Goal: Task Accomplishment & Management: Manage account settings

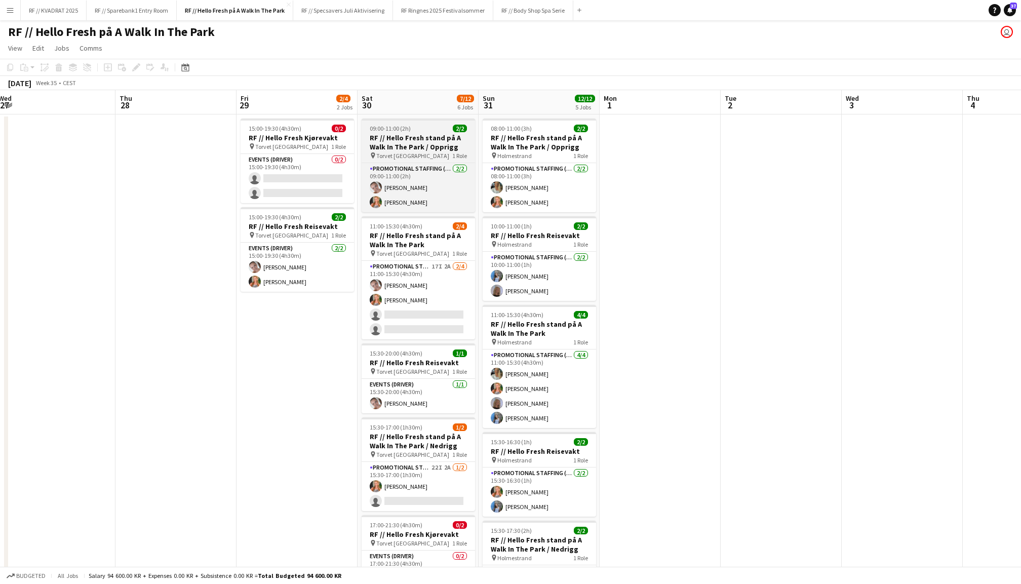
click at [440, 140] on h3 "RF // Hello Fresh stand på A Walk In The Park / Opprigg" at bounding box center [418, 142] width 113 height 18
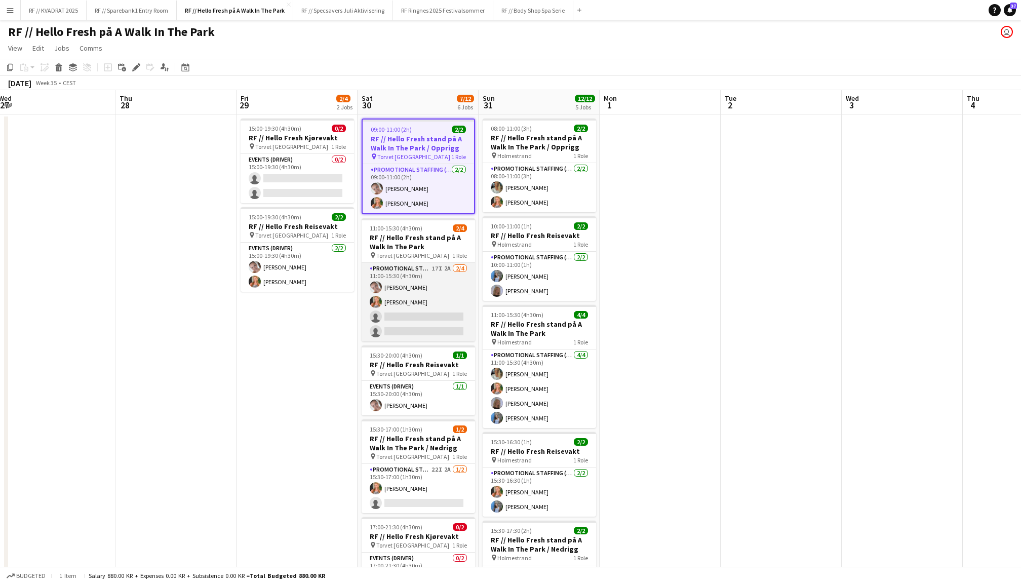
click at [422, 263] on app-card-role "Promotional Staffing (Promotional Staff) 17I 2A [DATE] 11:00-15:30 (4h30m) [PER…" at bounding box center [418, 302] width 113 height 78
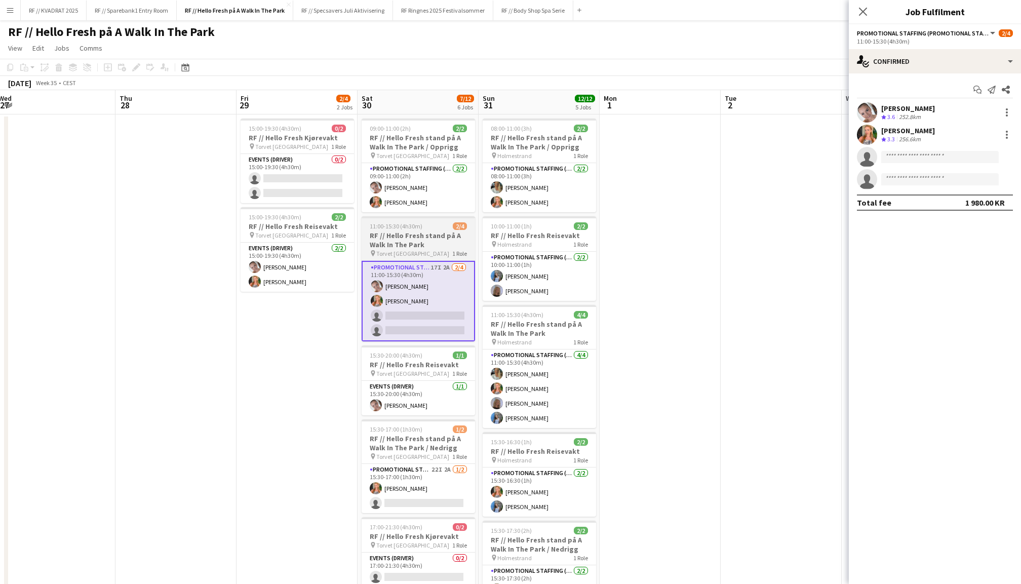
click at [444, 249] on div "pin Torvet Kristiansand 1 Role" at bounding box center [418, 253] width 113 height 8
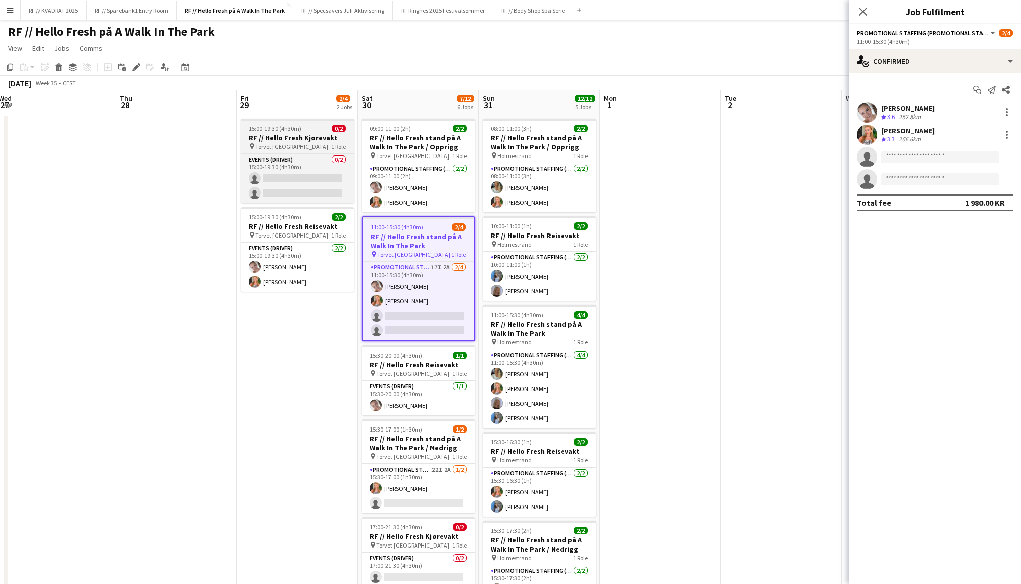
click at [302, 133] on h3 "RF // Hello Fresh Kjørevakt" at bounding box center [297, 137] width 113 height 9
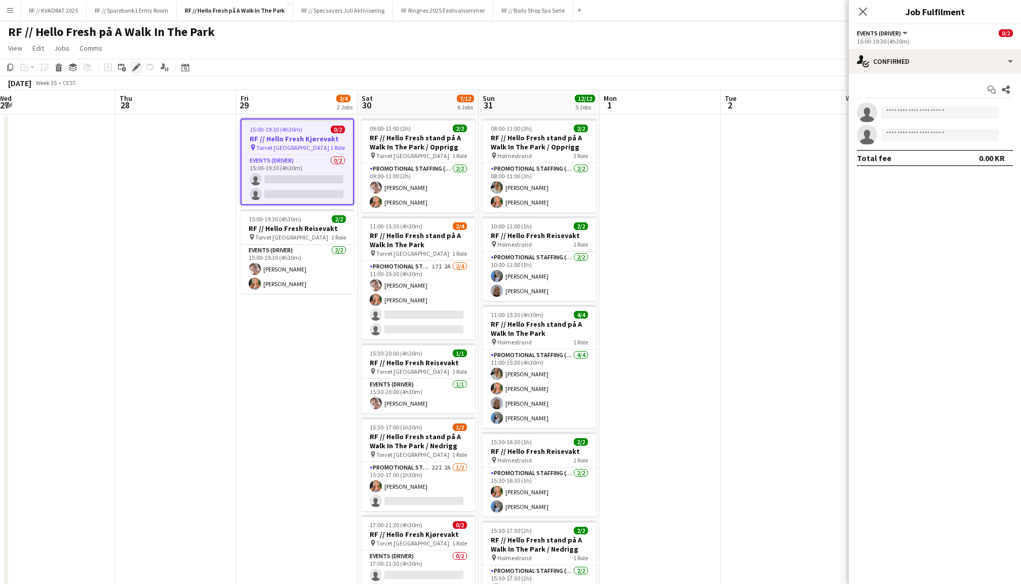
click at [134, 65] on icon "Edit" at bounding box center [136, 67] width 8 height 8
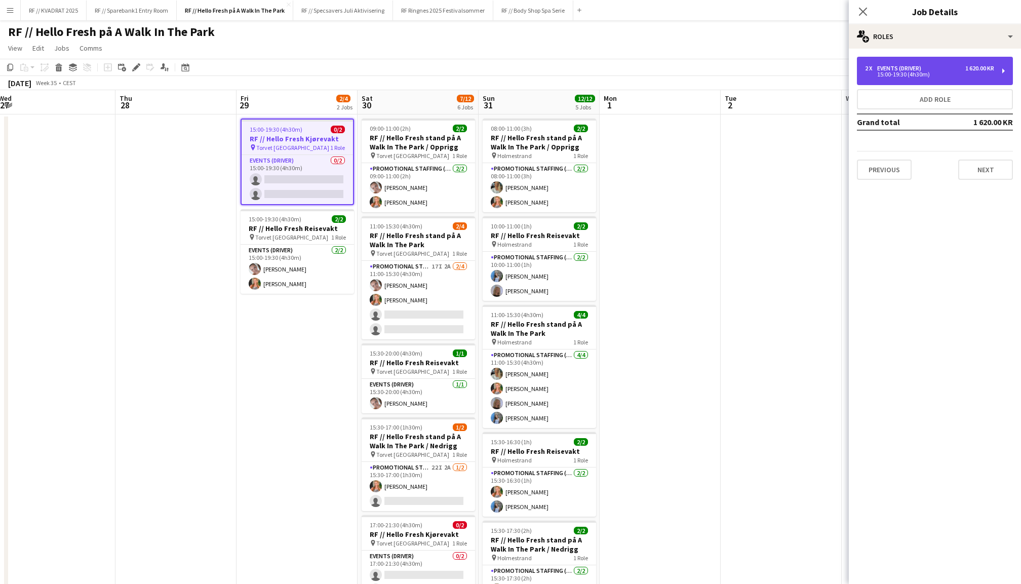
click at [971, 71] on div "1 620.00 KR" at bounding box center [979, 68] width 29 height 7
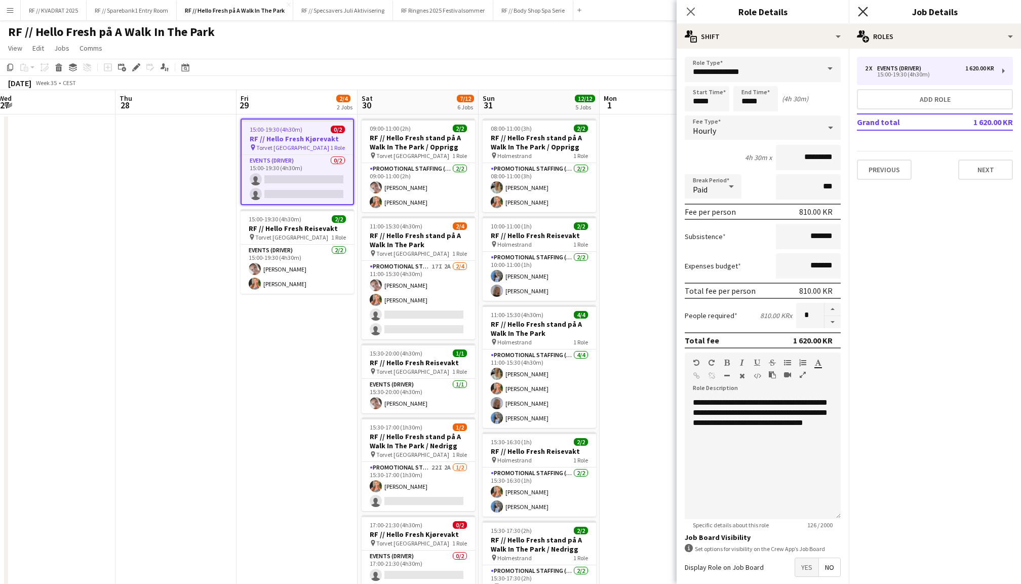
click at [864, 10] on icon at bounding box center [863, 12] width 10 height 10
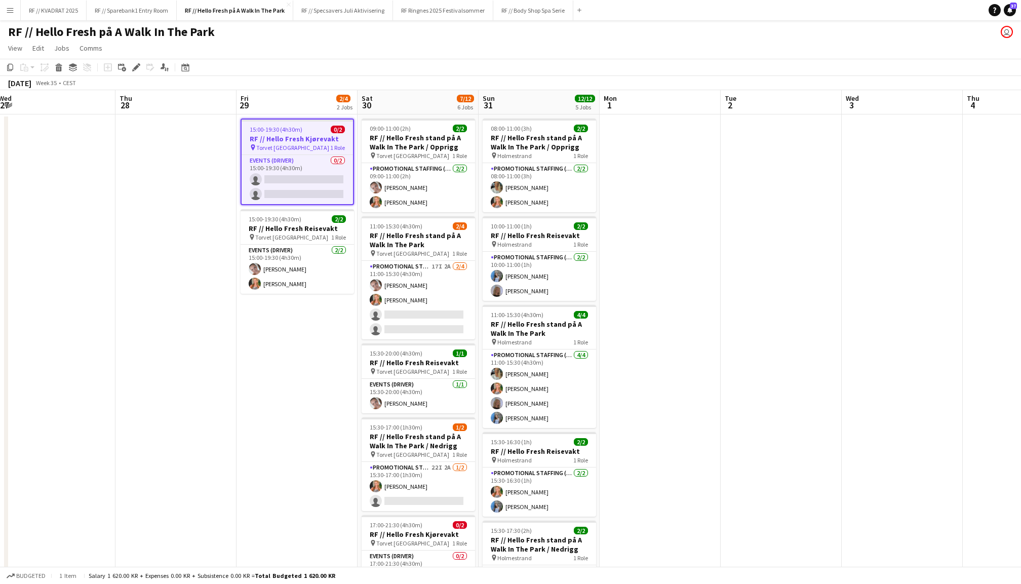
click at [712, 221] on app-date-cell at bounding box center [660, 419] width 121 height 611
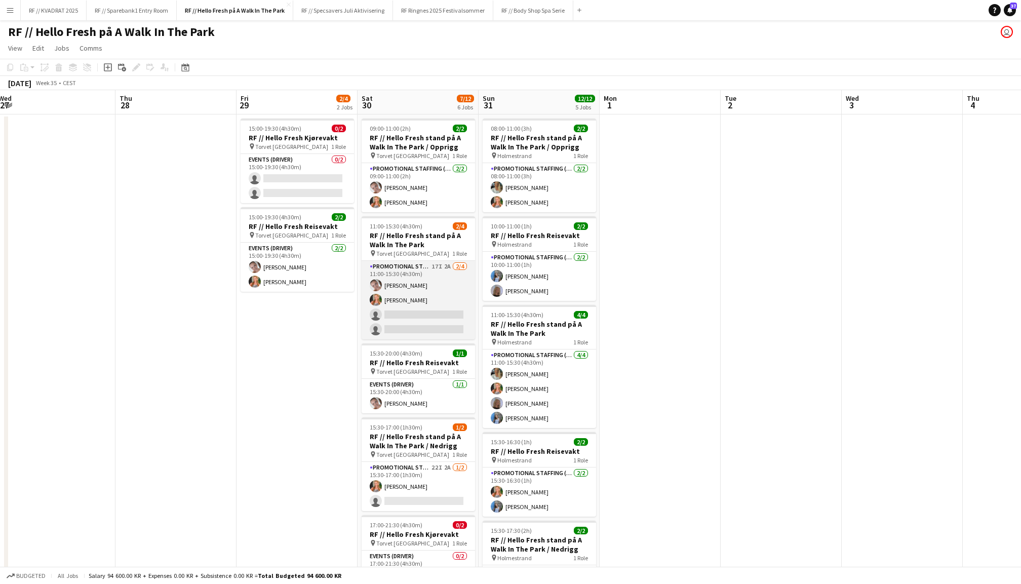
click at [420, 294] on app-card-role "Promotional Staffing (Promotional Staff) 17I 2A [DATE] 11:00-15:30 (4h30m) [PER…" at bounding box center [418, 300] width 113 height 78
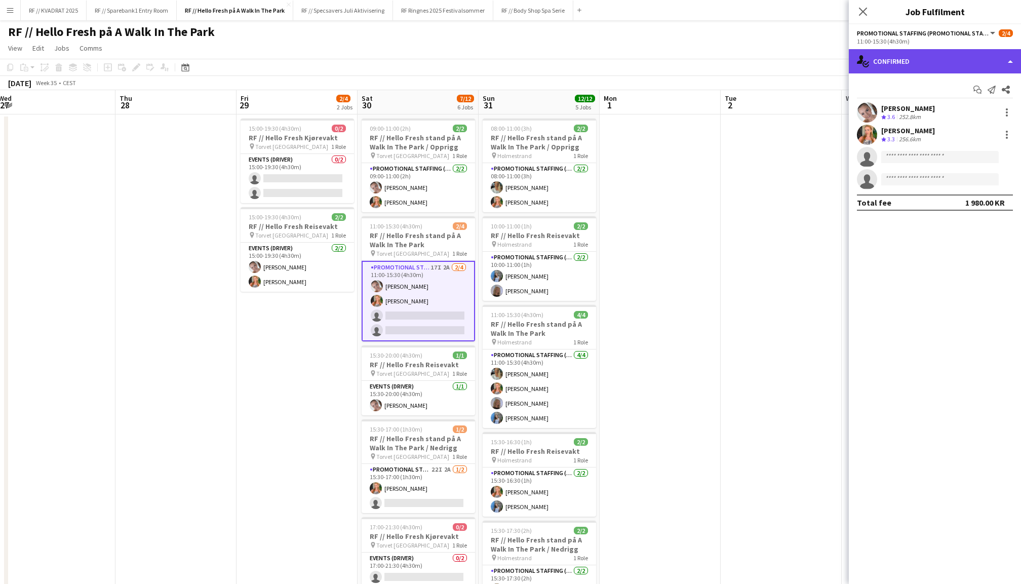
click at [927, 53] on div "single-neutral-actions-check-2 Confirmed" at bounding box center [935, 61] width 172 height 24
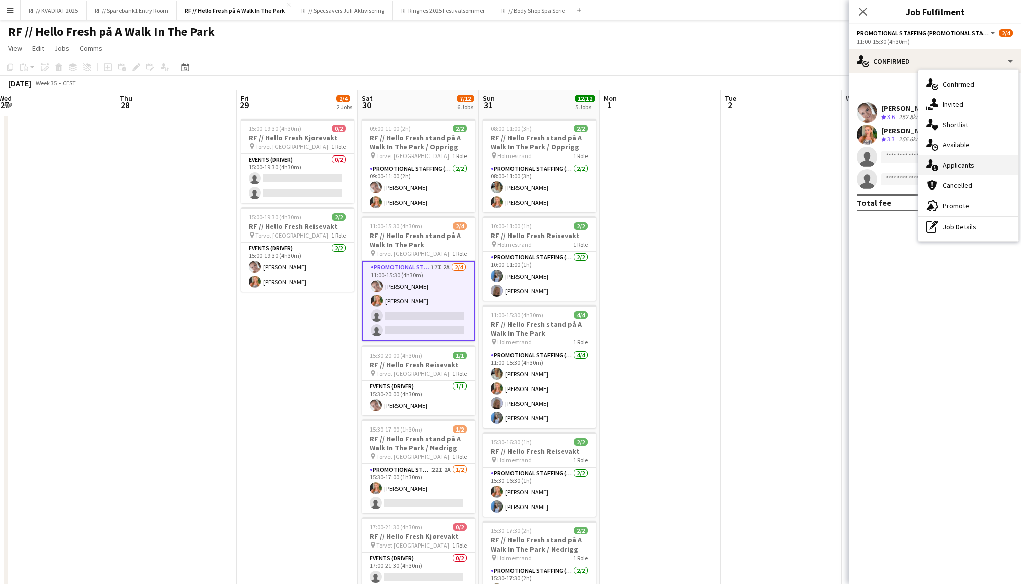
click at [950, 166] on div "single-neutral-actions-information Applicants" at bounding box center [968, 165] width 100 height 20
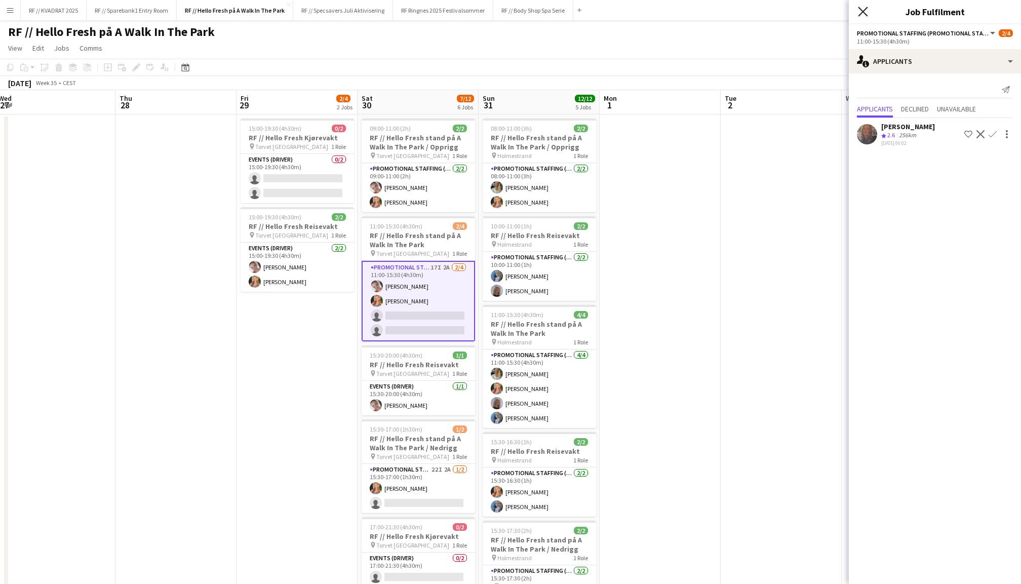
click at [865, 15] on icon "Close pop-in" at bounding box center [863, 12] width 10 height 10
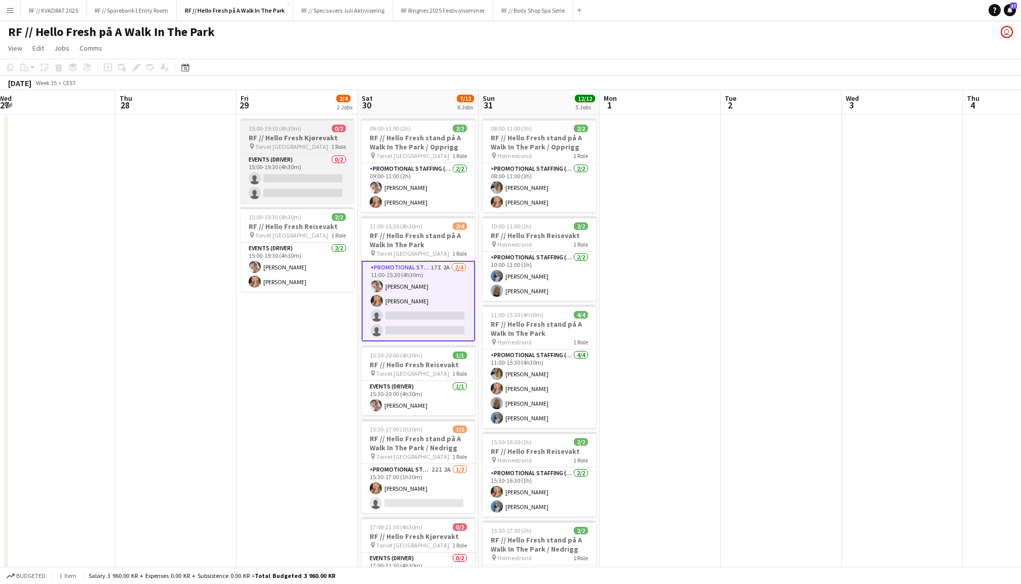
click at [294, 134] on h3 "RF // Hello Fresh Kjørevakt" at bounding box center [297, 137] width 113 height 9
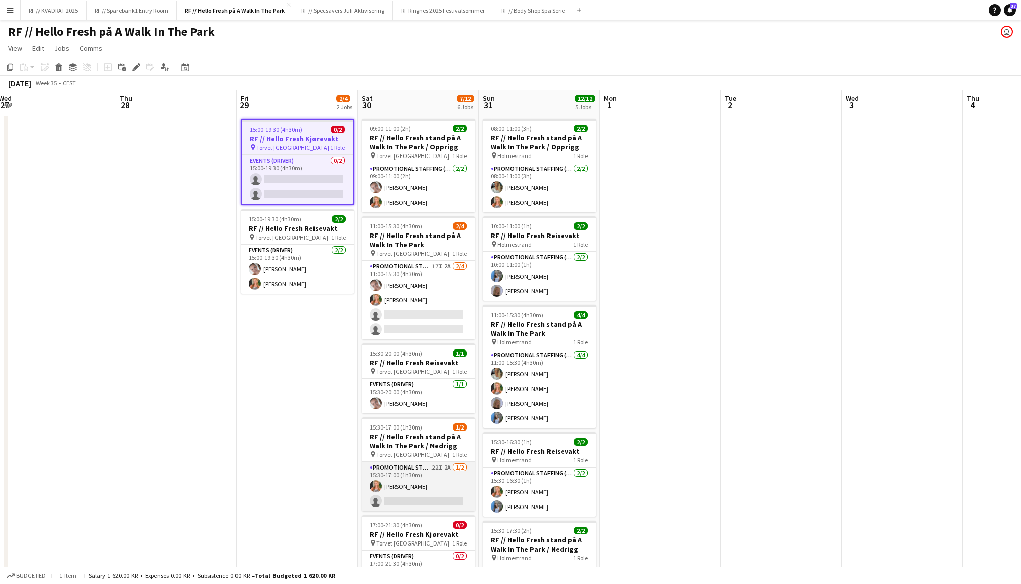
click at [439, 489] on app-card-role "Promotional Staffing (Promotional Staff) 22I 2A [DATE] 15:30-17:00 (1h30m) [PER…" at bounding box center [418, 486] width 113 height 49
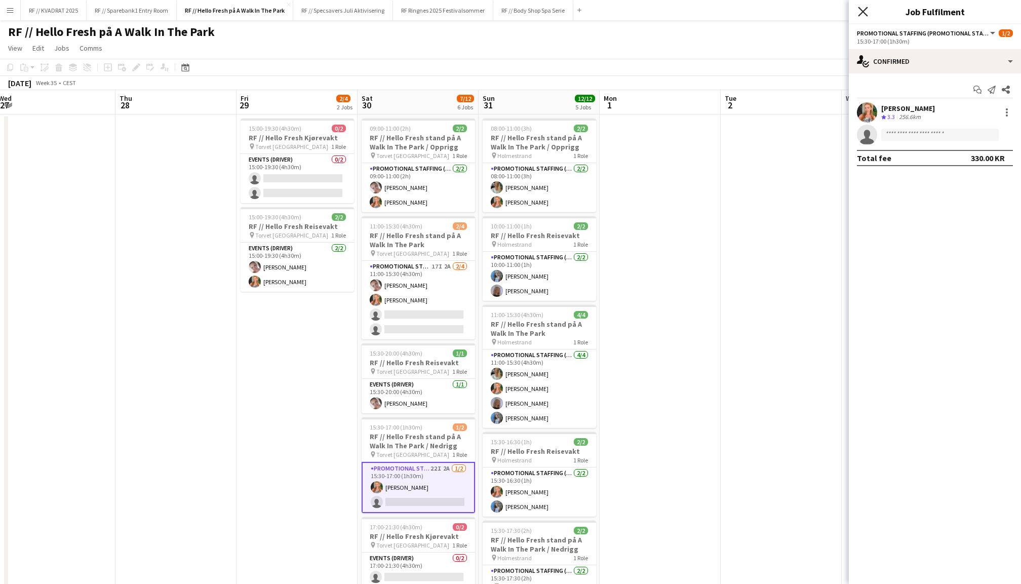
click at [860, 14] on icon at bounding box center [863, 12] width 10 height 10
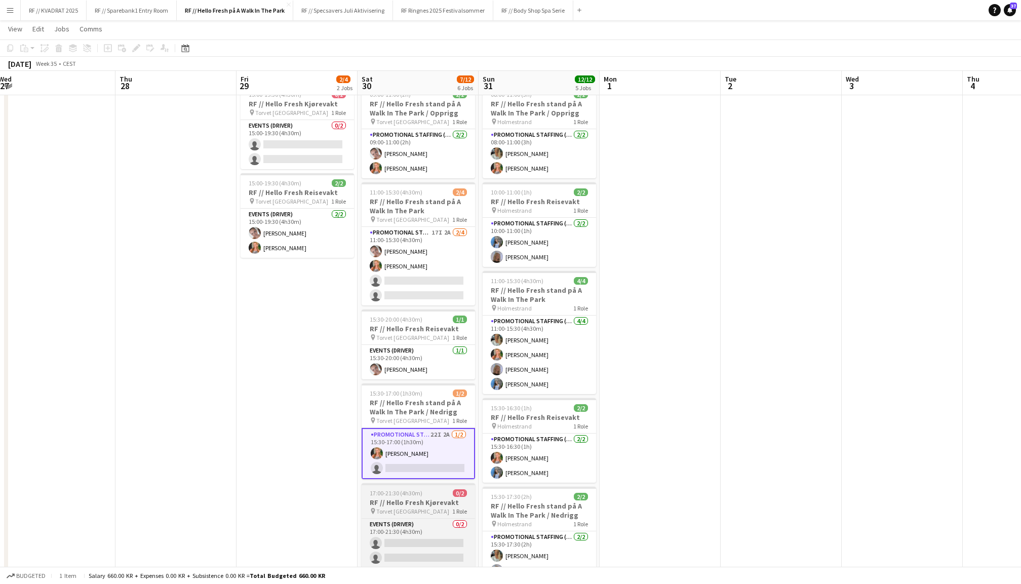
scroll to position [27, 0]
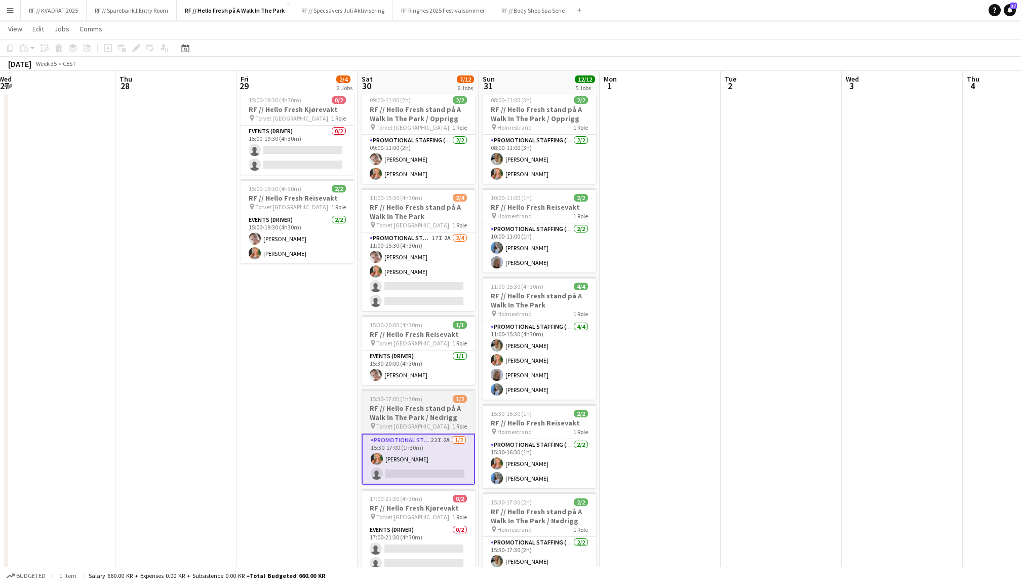
click at [439, 406] on h3 "RF // Hello Fresh stand på A Walk In The Park / Nedrigg" at bounding box center [418, 413] width 113 height 18
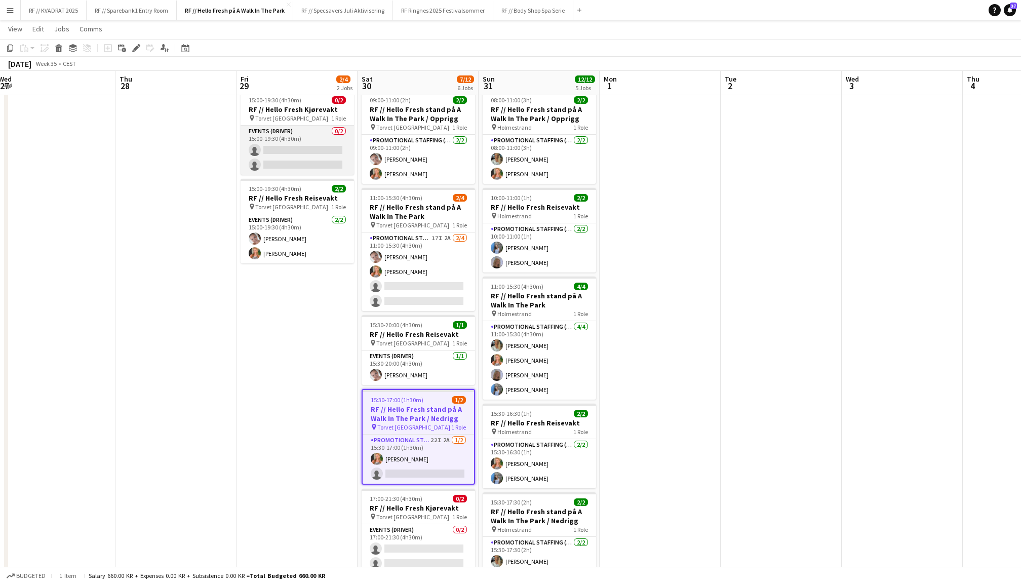
click at [275, 151] on app-card-role "Events (Driver) 0/2 15:00-19:30 (4h30m) single-neutral-actions single-neutral-a…" at bounding box center [297, 150] width 113 height 49
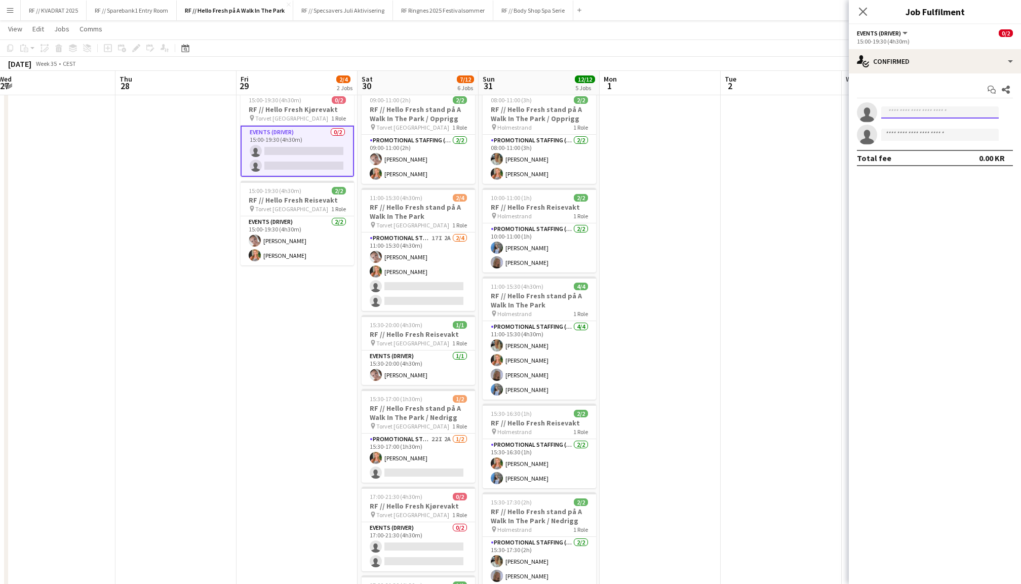
click at [917, 115] on input at bounding box center [939, 112] width 117 height 12
type input "******"
click at [918, 137] on span "[EMAIL_ADDRESS][DOMAIN_NAME]" at bounding box center [939, 135] width 101 height 8
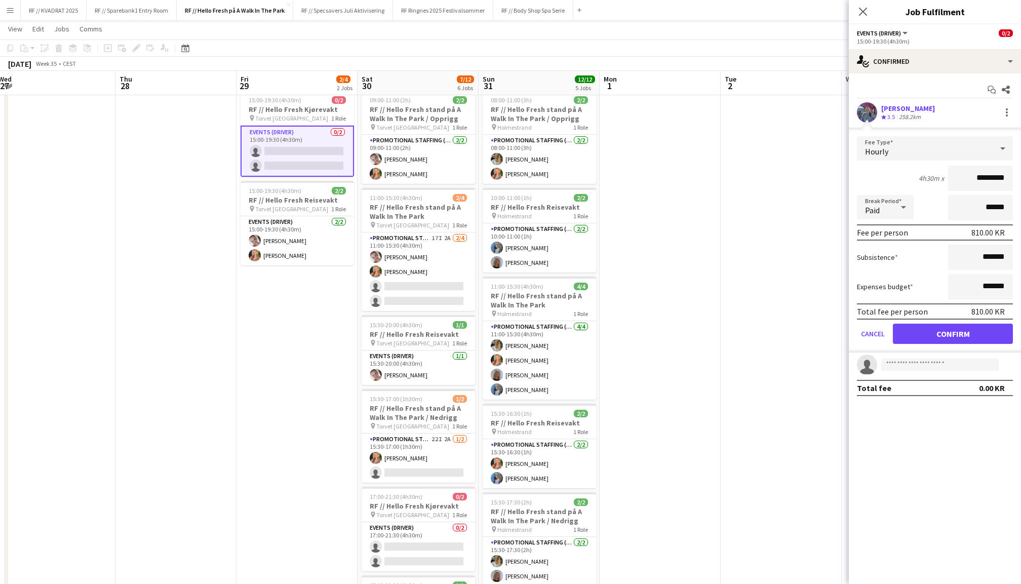
click at [958, 331] on button "Confirm" at bounding box center [953, 334] width 120 height 20
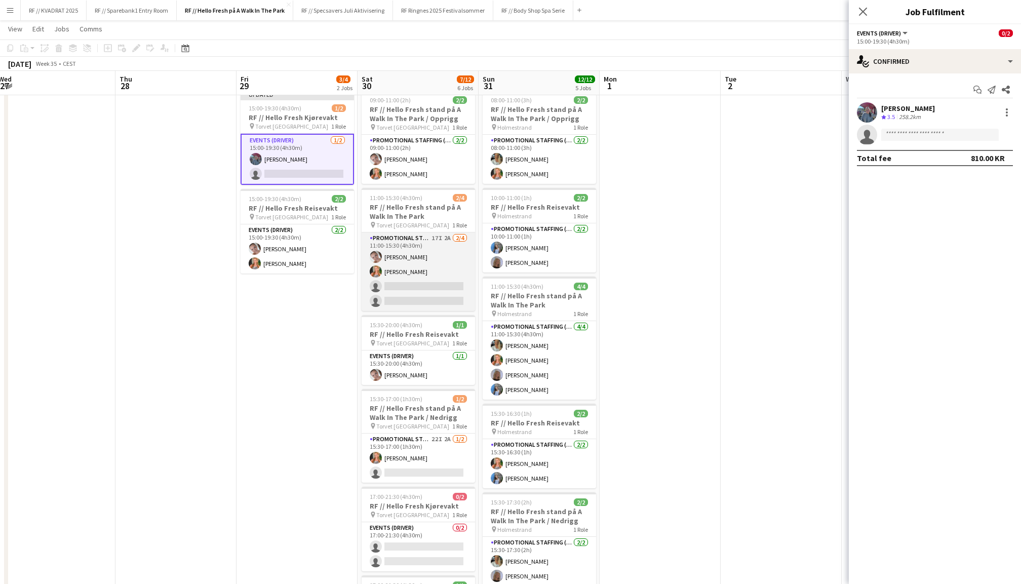
click at [446, 293] on app-card-role "Promotional Staffing (Promotional Staff) 17I 2A [DATE] 11:00-15:30 (4h30m) [PER…" at bounding box center [418, 271] width 113 height 78
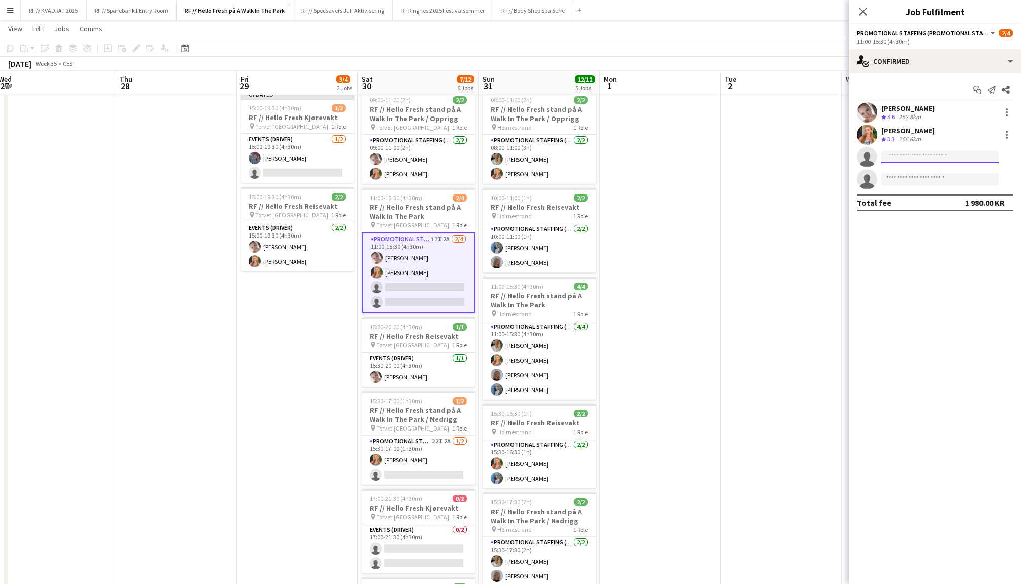
click at [912, 151] on input at bounding box center [939, 157] width 117 height 12
type input "******"
click at [904, 169] on span "[PERSON_NAME]" at bounding box center [918, 171] width 58 height 9
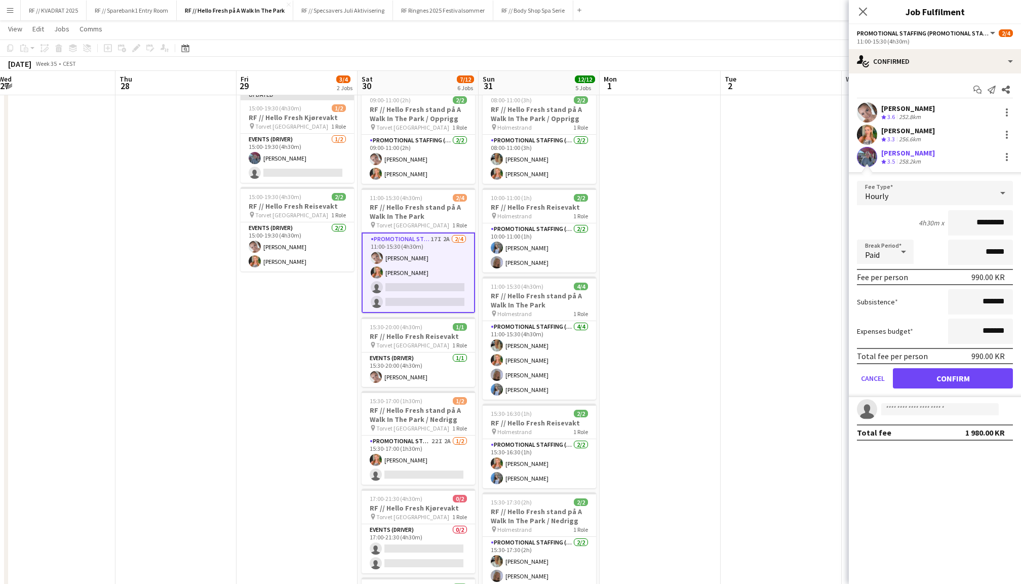
click at [943, 375] on button "Confirm" at bounding box center [953, 378] width 120 height 20
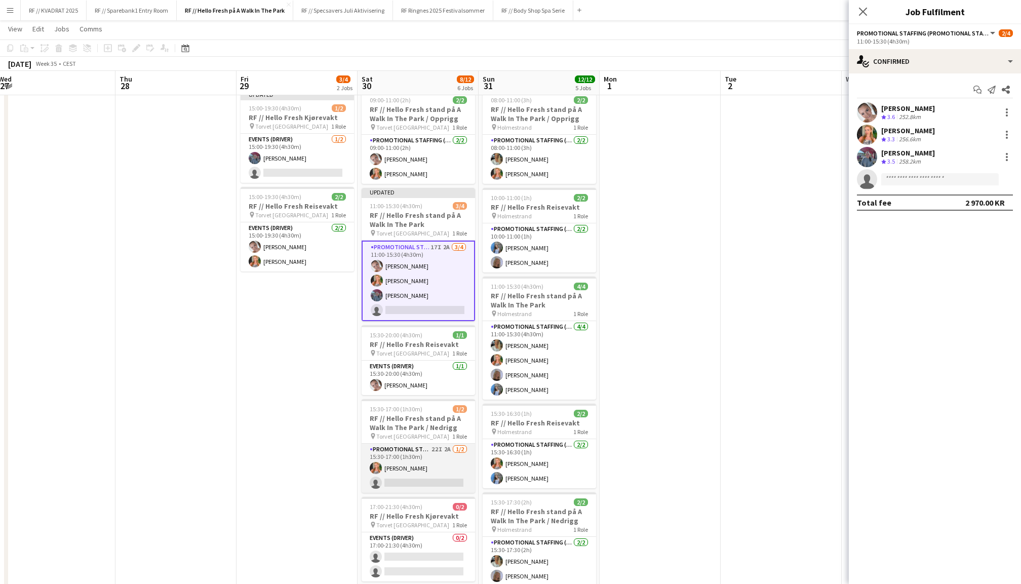
click at [415, 461] on app-card-role "Promotional Staffing (Promotional Staff) 22I 2A [DATE] 15:30-17:00 (1h30m) [PER…" at bounding box center [418, 468] width 113 height 49
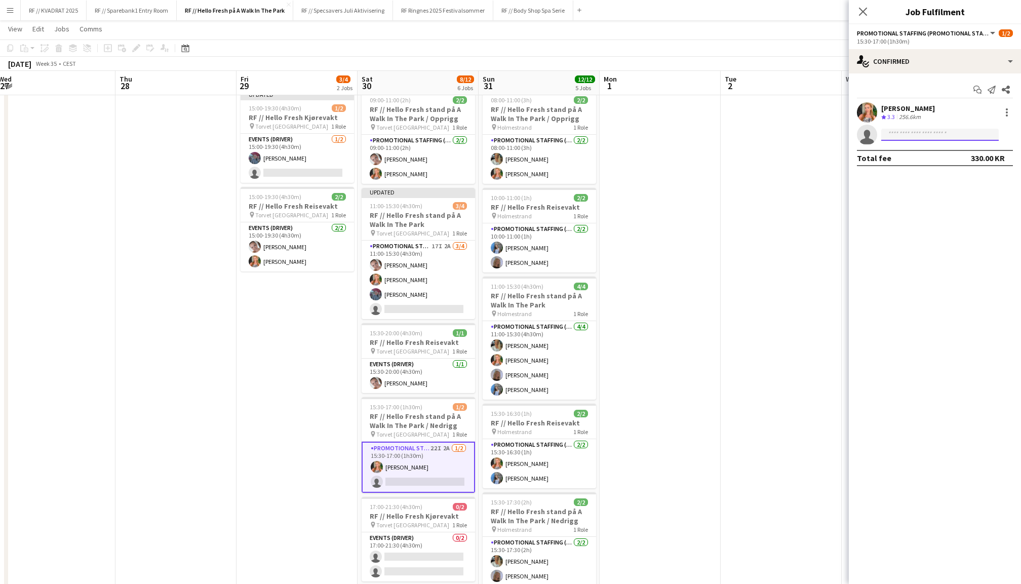
click at [942, 129] on input at bounding box center [939, 135] width 117 height 12
type input "******"
click at [935, 149] on span "[PERSON_NAME]" at bounding box center [918, 148] width 58 height 9
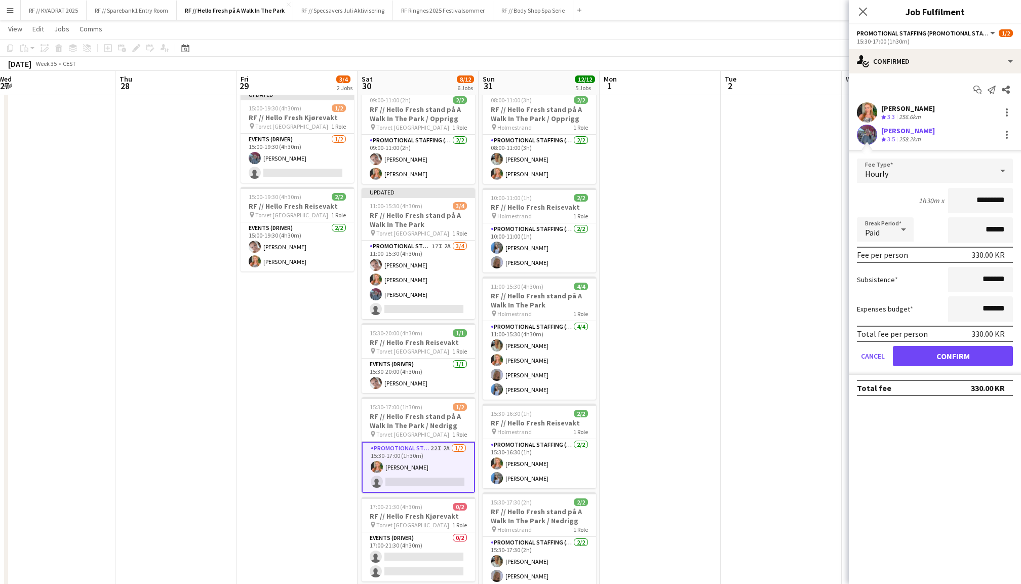
click at [958, 358] on button "Confirm" at bounding box center [953, 356] width 120 height 20
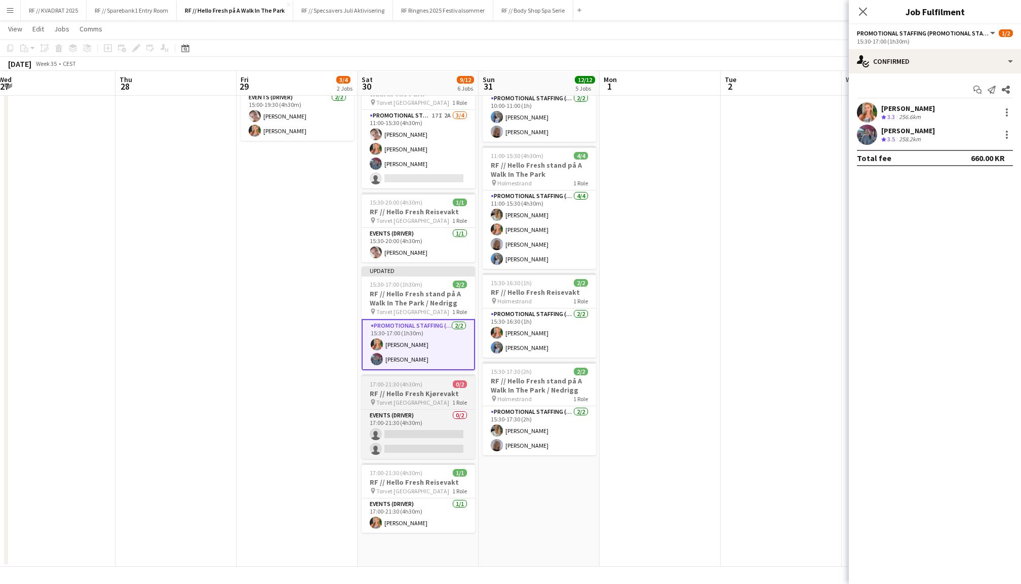
scroll to position [158, 0]
click at [418, 426] on app-card-role "Events (Driver) 0/2 17:00-21:30 (4h30m) single-neutral-actions single-neutral-a…" at bounding box center [418, 434] width 113 height 49
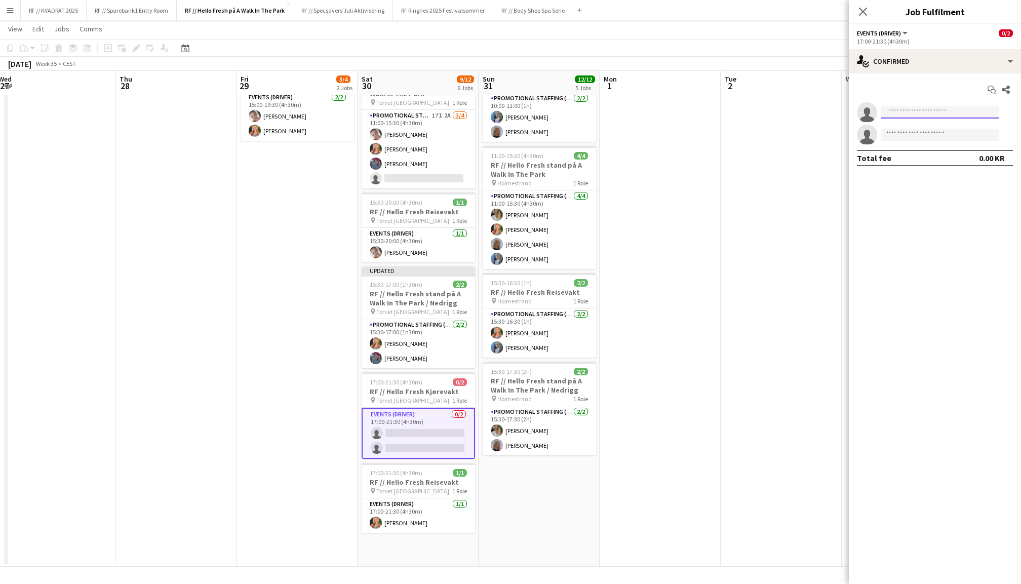
click at [921, 113] on input at bounding box center [939, 112] width 117 height 12
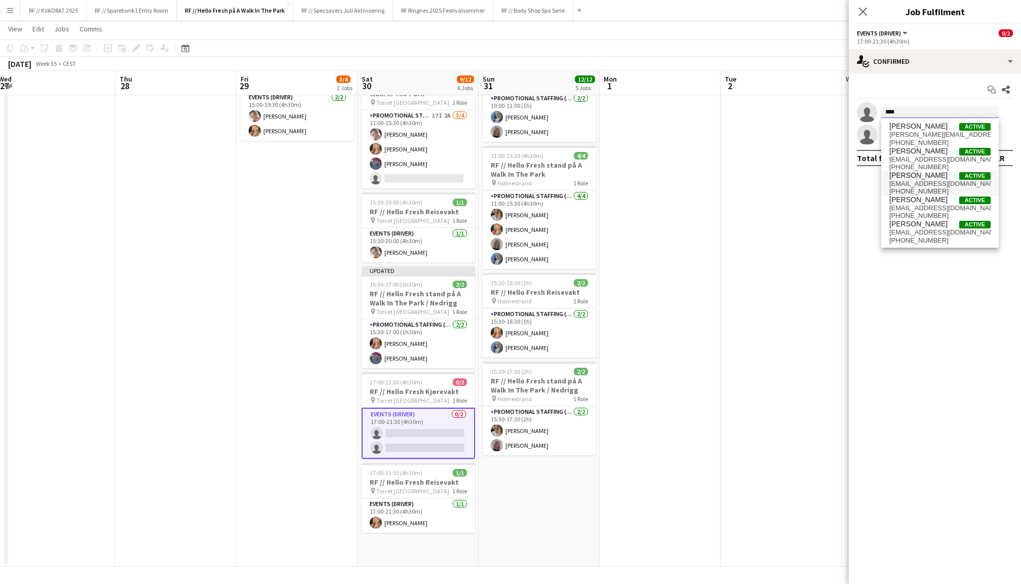
type input "****"
click at [925, 185] on span "[EMAIL_ADDRESS][DOMAIN_NAME]" at bounding box center [939, 184] width 101 height 8
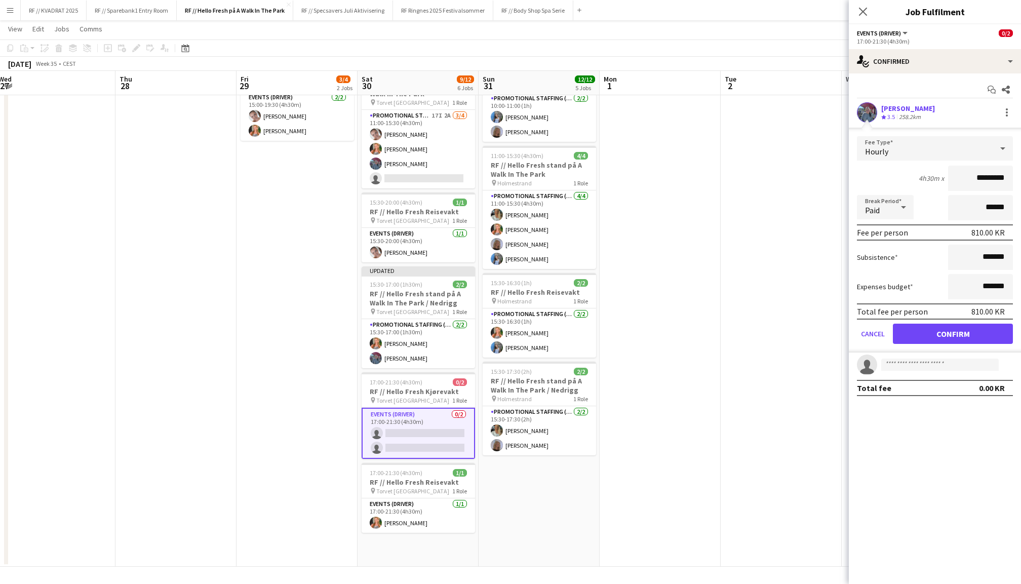
click at [953, 331] on button "Confirm" at bounding box center [953, 334] width 120 height 20
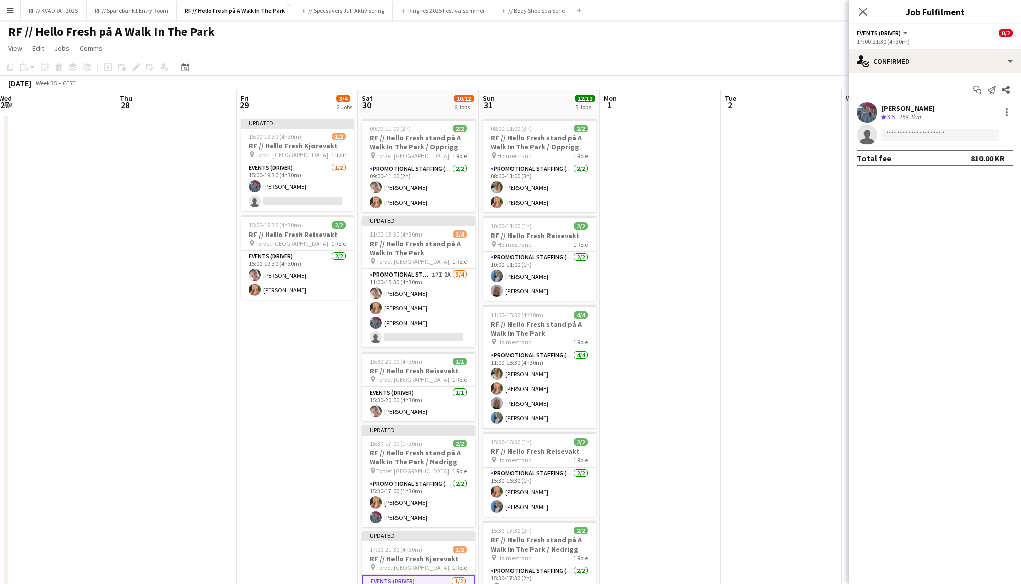
scroll to position [0, 0]
click at [434, 148] on h3 "RF // Hello Fresh stand på A Walk In The Park / Opprigg" at bounding box center [418, 142] width 113 height 18
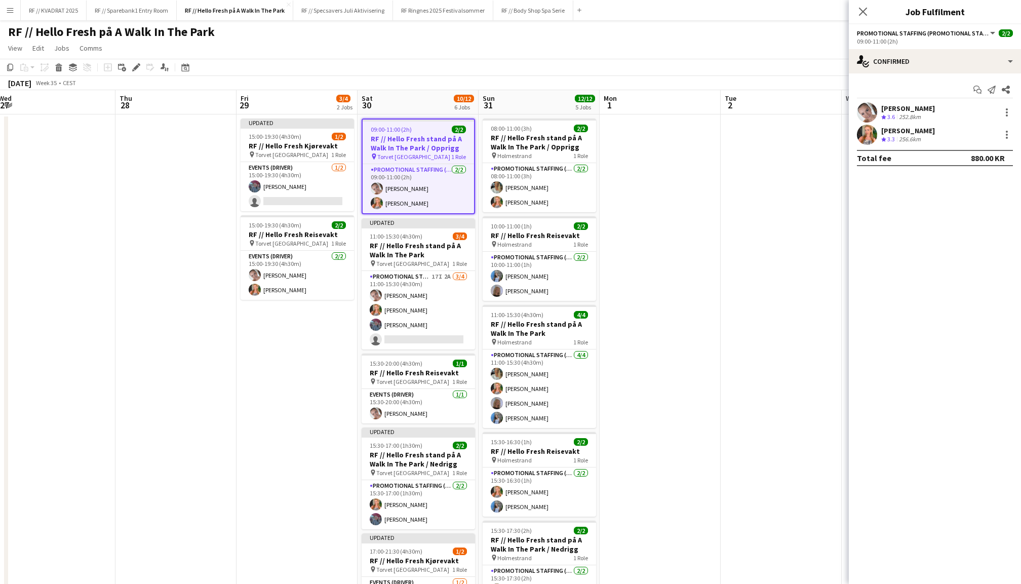
click at [142, 67] on div "Add job Add linked Job Edit Edit linked Job Applicants" at bounding box center [131, 67] width 77 height 12
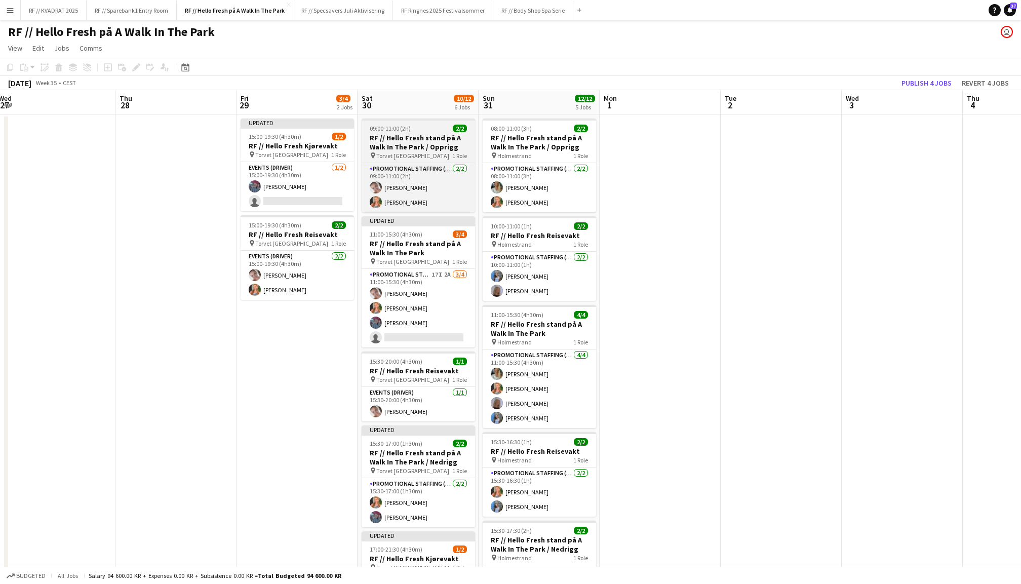
click at [398, 128] on span "09:00-11:00 (2h)" at bounding box center [390, 129] width 41 height 8
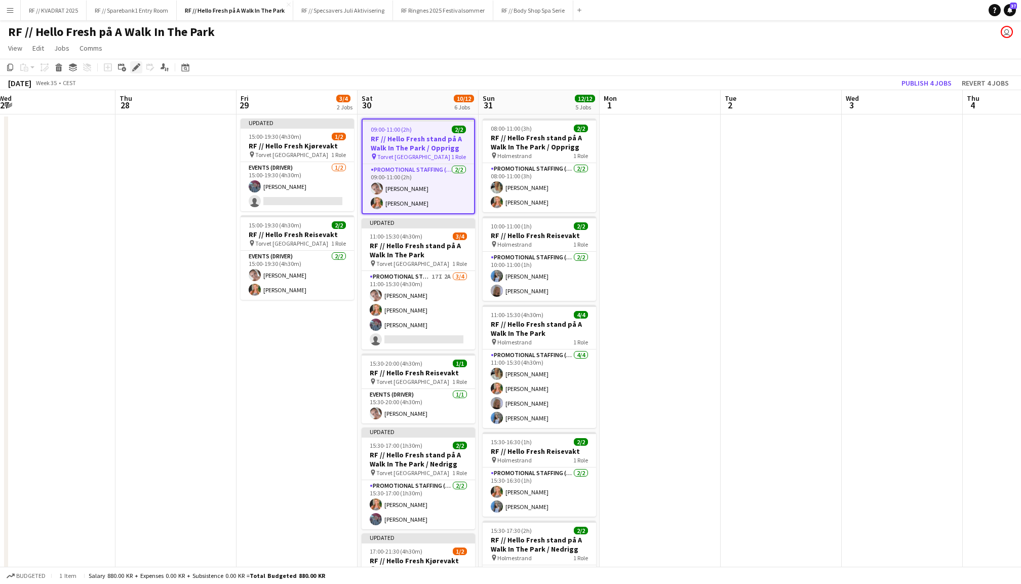
click at [132, 65] on icon "Edit" at bounding box center [136, 67] width 8 height 8
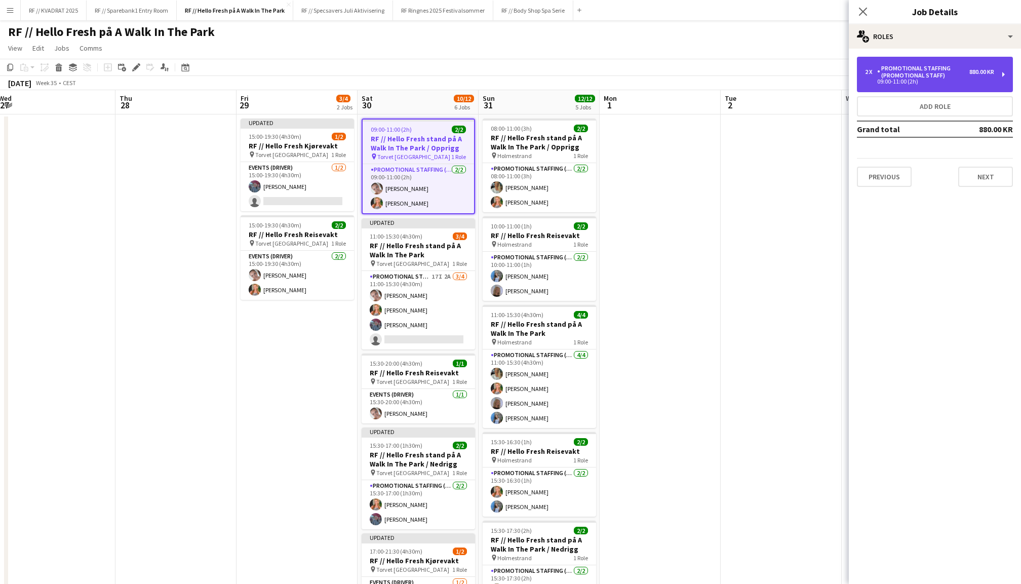
click at [918, 68] on div "Promotional Staffing (Promotional Staff)" at bounding box center [923, 72] width 92 height 14
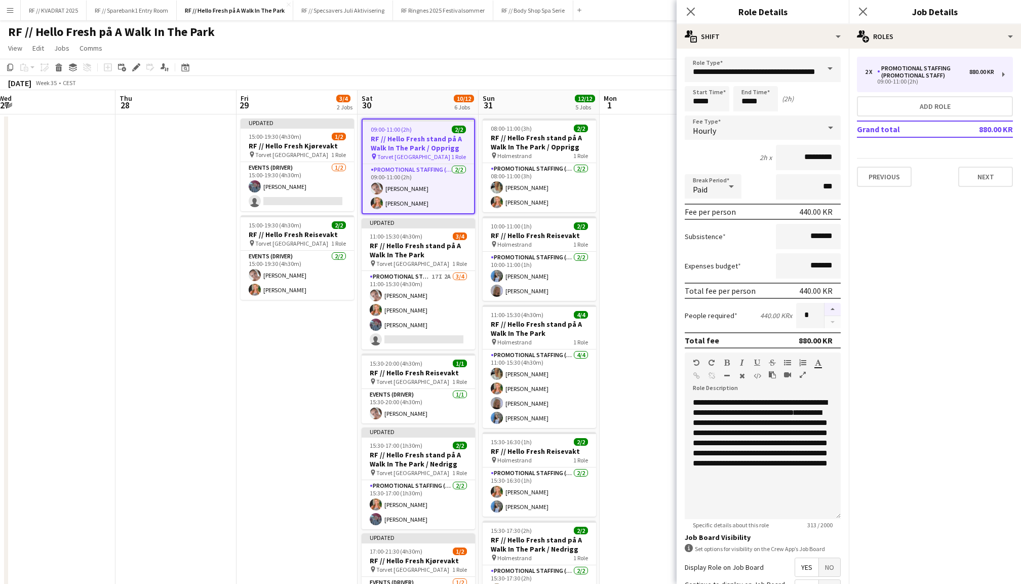
click at [830, 307] on button "button" at bounding box center [832, 309] width 16 height 13
type input "*"
click at [866, 9] on icon "Close pop-in" at bounding box center [863, 12] width 10 height 10
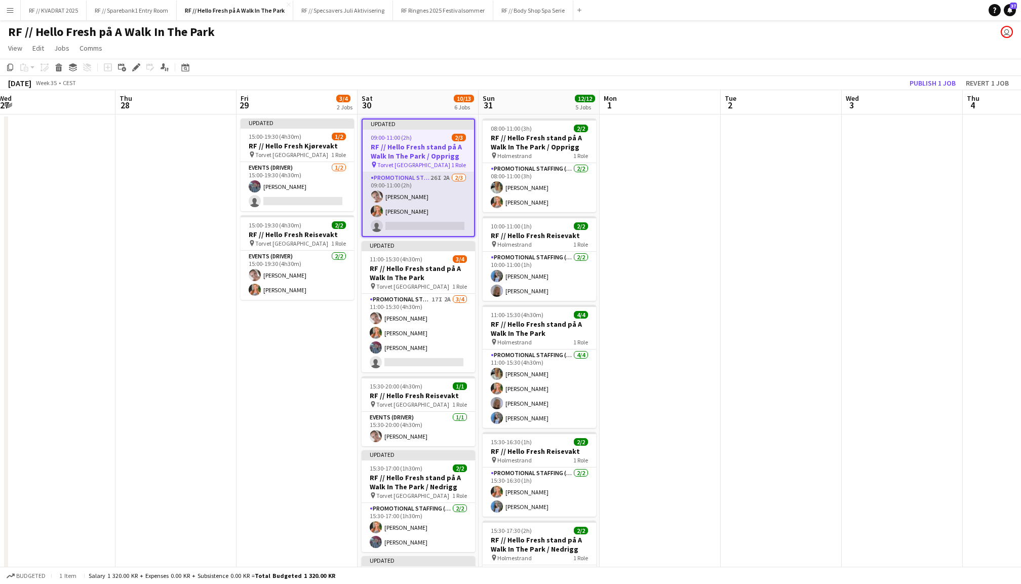
click at [448, 213] on app-card-role "Promotional Staffing (Promotional Staff) 26I 2A [DATE] 09:00-11:00 (2h) [PERSON…" at bounding box center [418, 204] width 111 height 64
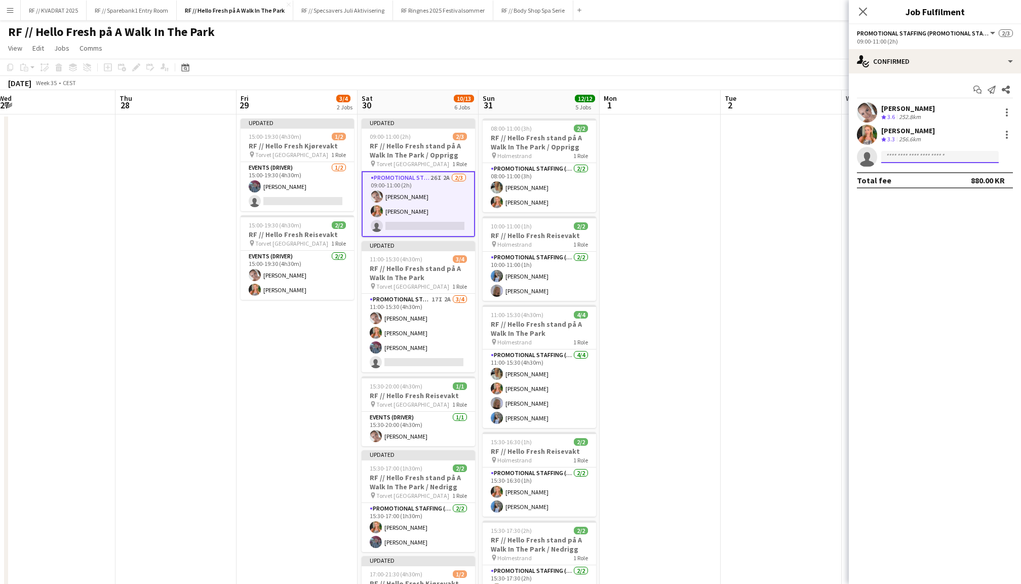
click at [924, 161] on input at bounding box center [939, 157] width 117 height 12
type input "******"
click at [926, 178] on span "[EMAIL_ADDRESS][DOMAIN_NAME]" at bounding box center [939, 179] width 101 height 8
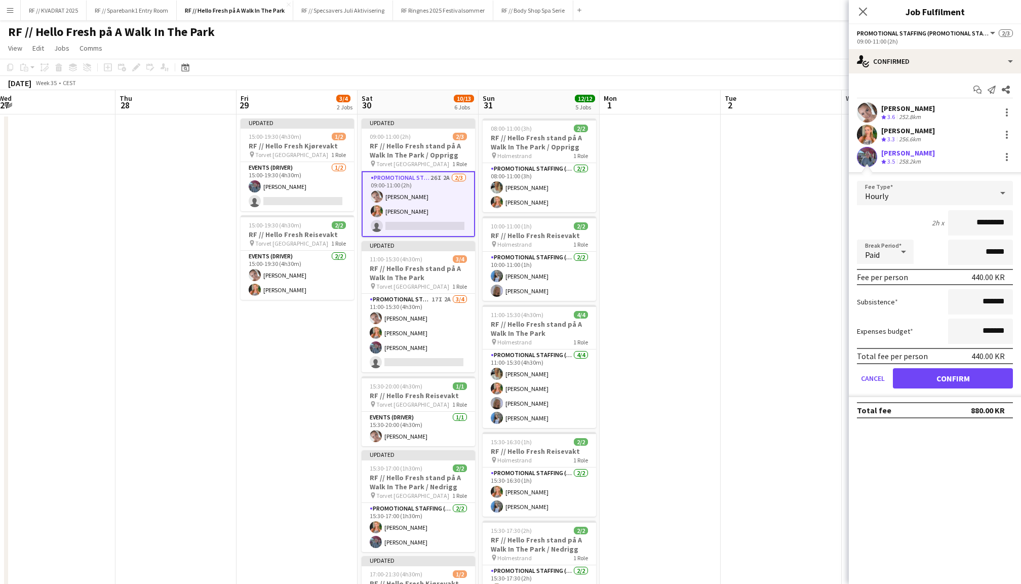
click at [956, 381] on button "Confirm" at bounding box center [953, 378] width 120 height 20
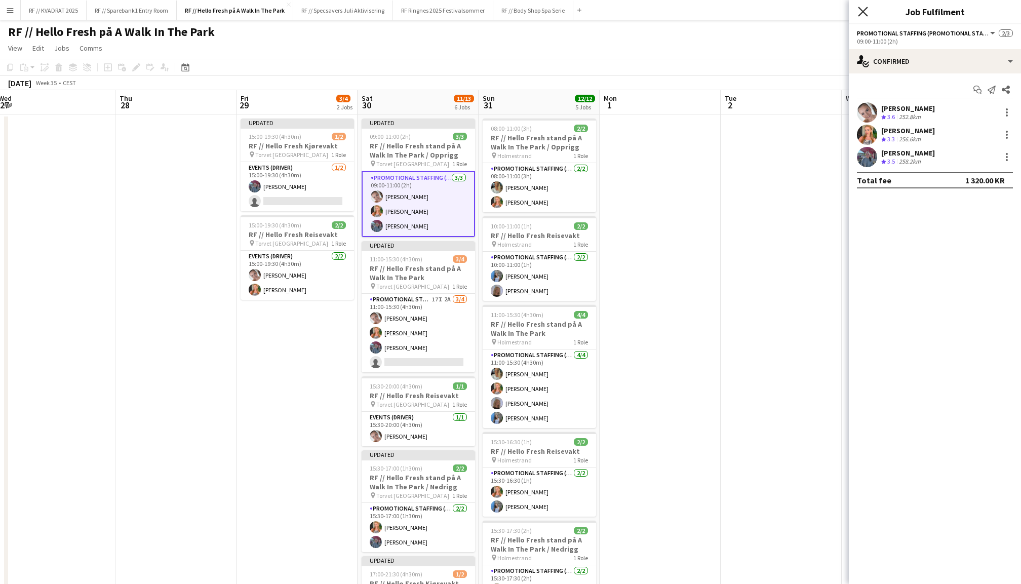
click at [865, 11] on icon "Close pop-in" at bounding box center [863, 12] width 10 height 10
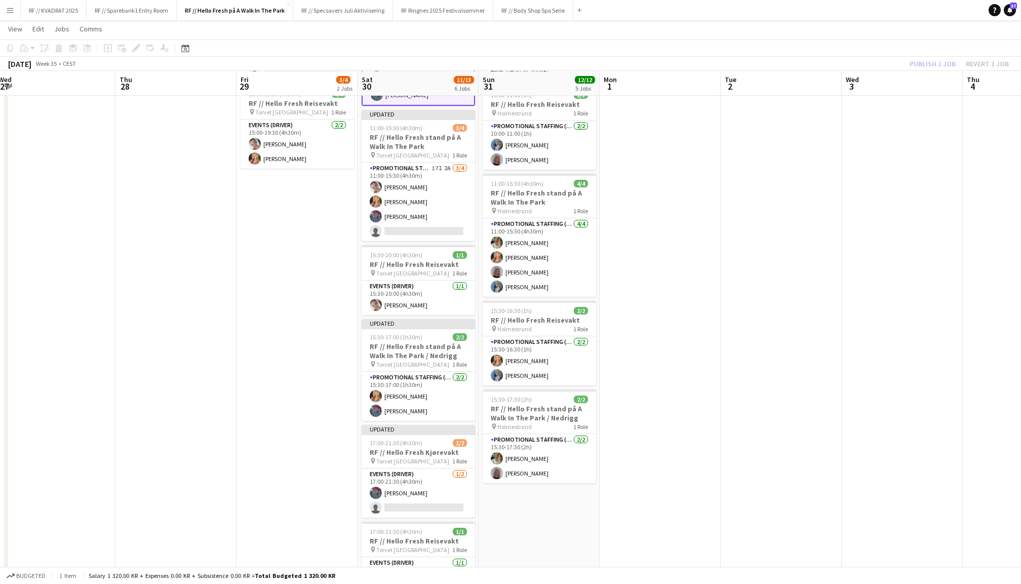
scroll to position [131, 0]
click at [926, 62] on div "Publish 1 job Revert 1 job" at bounding box center [959, 63] width 124 height 13
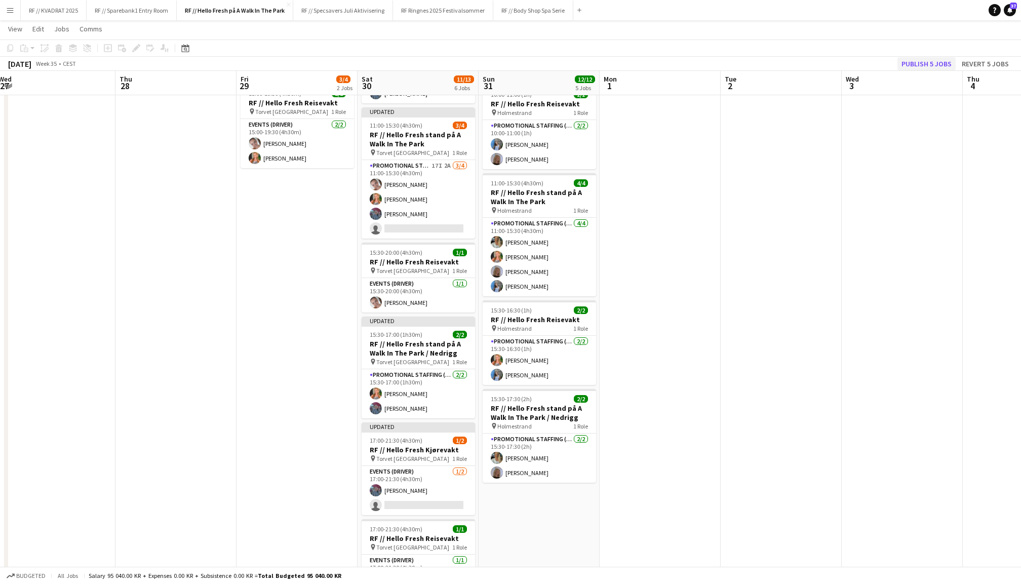
click at [936, 60] on button "Publish 5 jobs" at bounding box center [926, 63] width 58 height 13
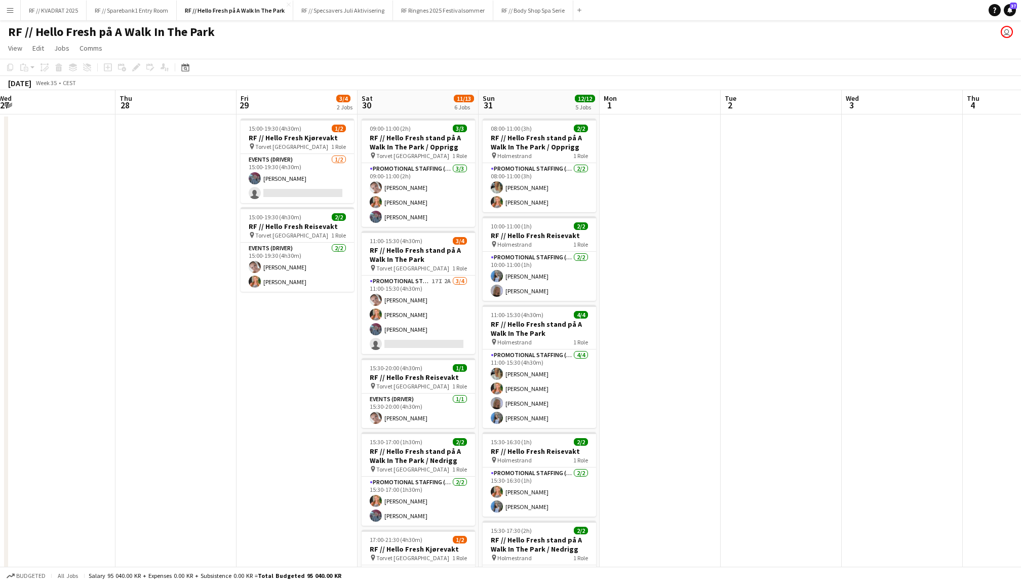
scroll to position [0, 0]
click at [581, 9] on app-icon "Add" at bounding box center [579, 10] width 4 height 4
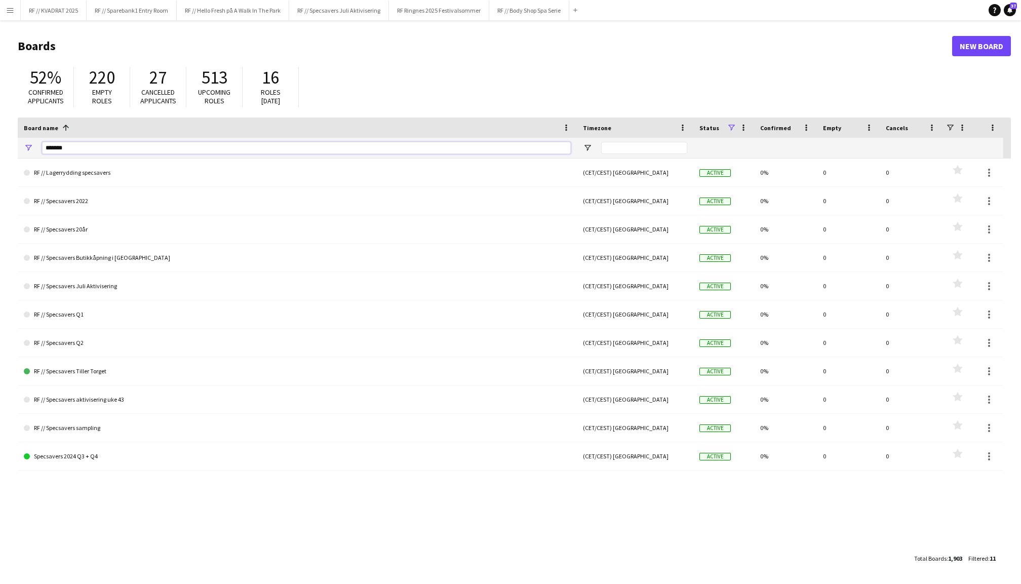
drag, startPoint x: 65, startPoint y: 146, endPoint x: 19, endPoint y: 150, distance: 46.3
click at [19, 150] on div "*******" at bounding box center [297, 148] width 559 height 20
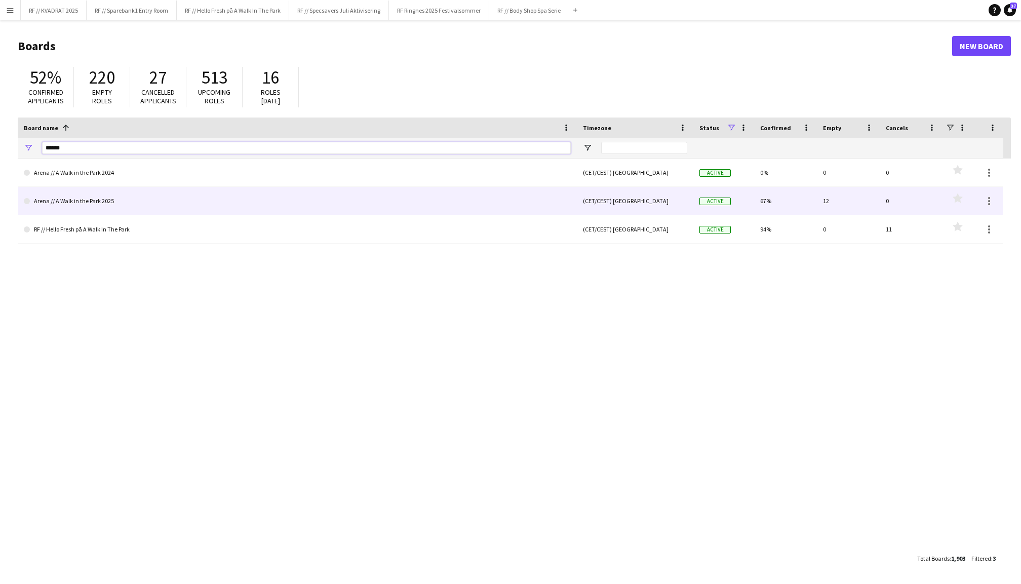
type input "******"
click at [131, 207] on link "Arena // A Walk in the Park 2025" at bounding box center [297, 201] width 547 height 28
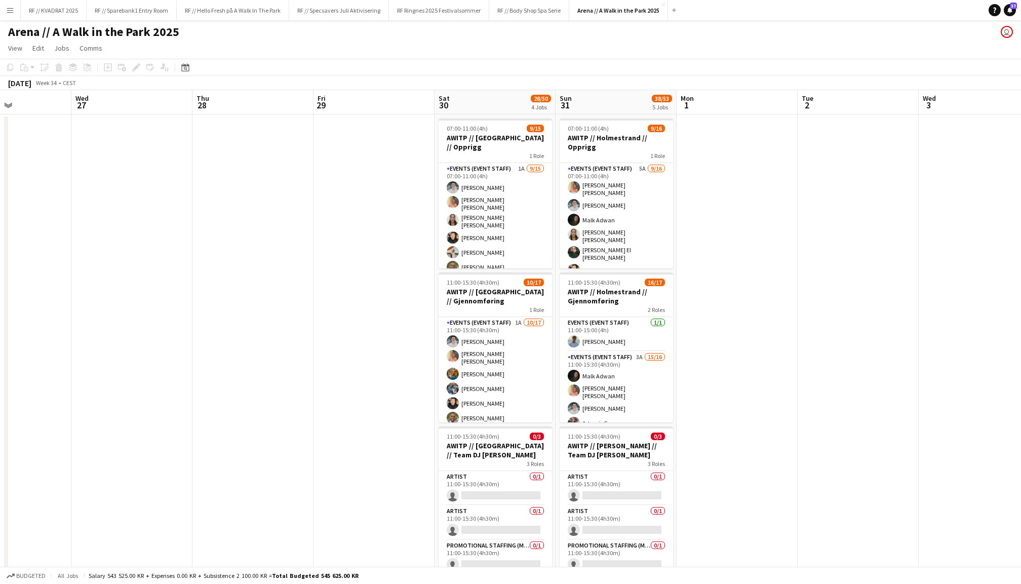
scroll to position [0, 298]
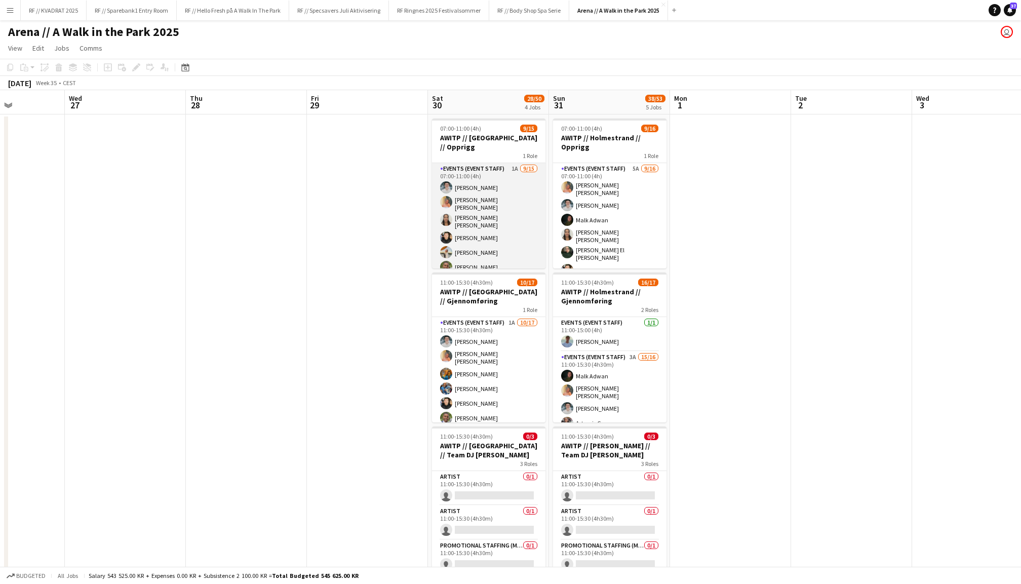
click at [503, 223] on app-card-role "Events (Event Staff) 1A [DATE] 07:00-11:00 (4h) [PERSON_NAME] [PERSON_NAME] [PE…" at bounding box center [488, 286] width 113 height 246
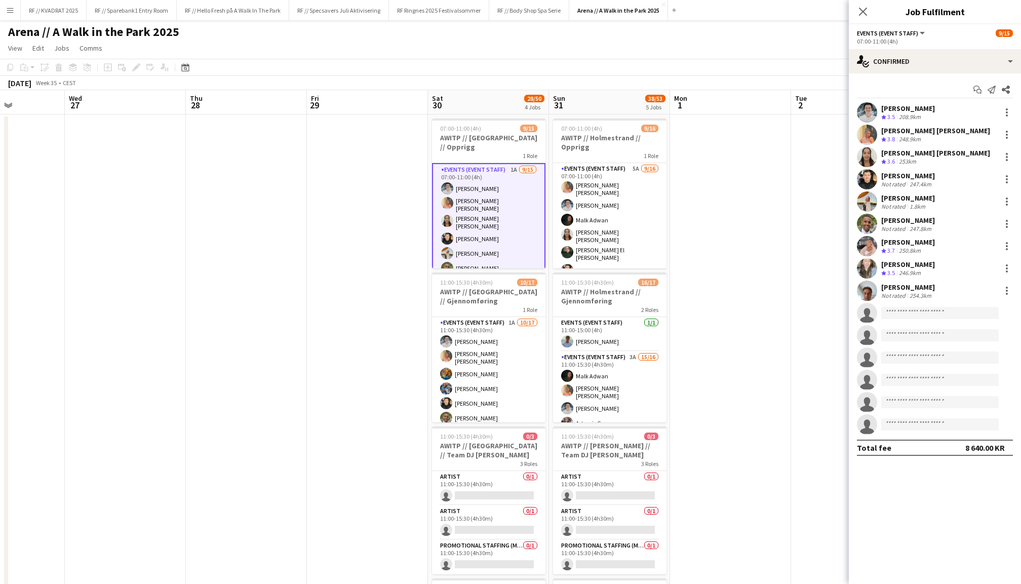
click at [872, 154] on app-user-avatar at bounding box center [867, 157] width 20 height 20
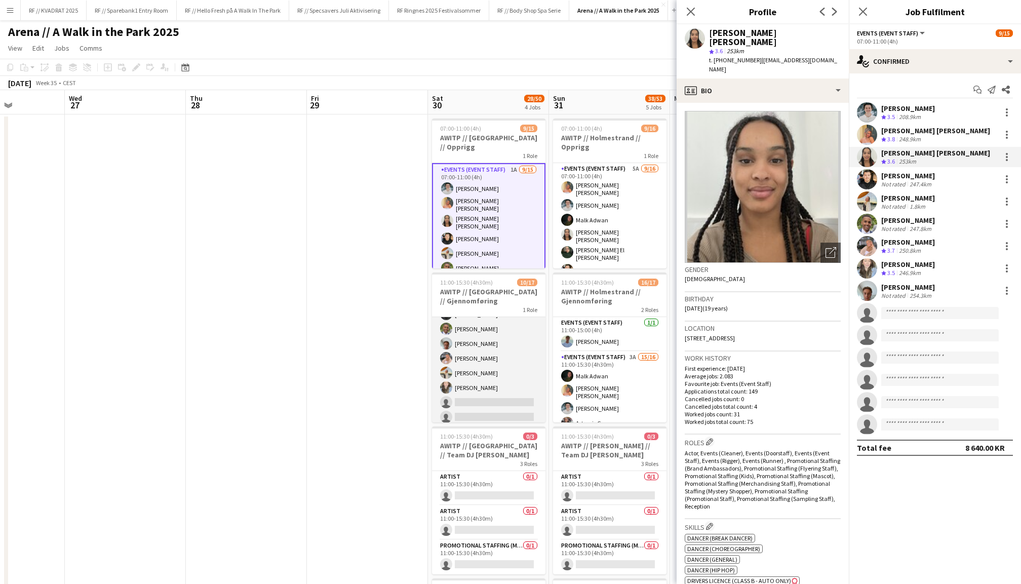
scroll to position [91, 0]
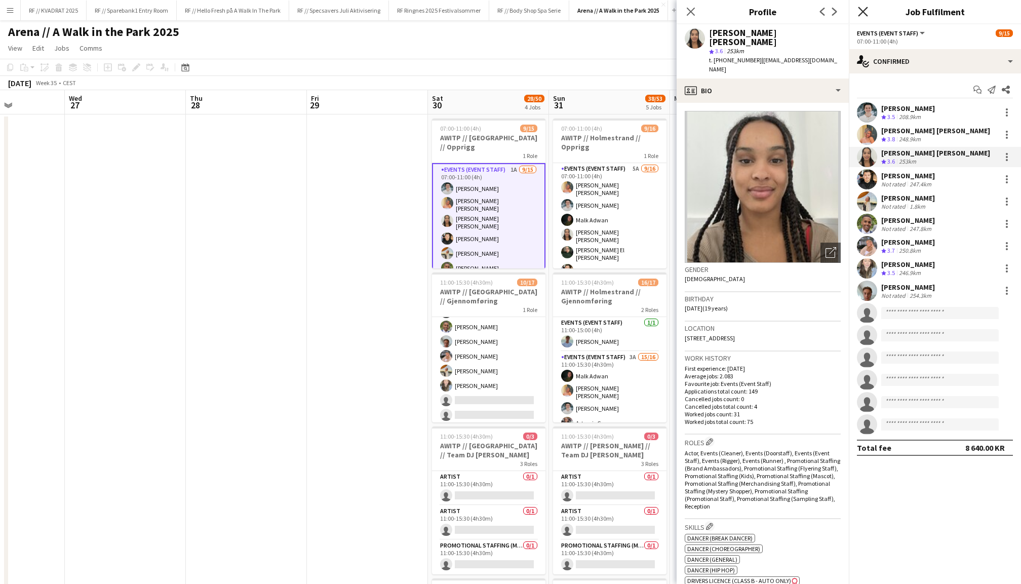
click at [865, 11] on icon "Close pop-in" at bounding box center [863, 12] width 10 height 10
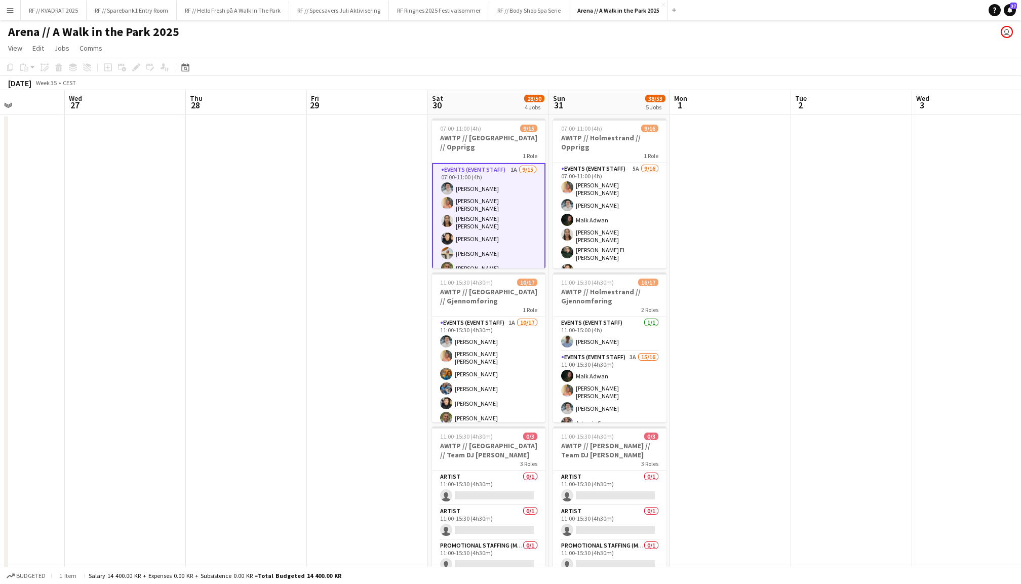
scroll to position [0, 0]
click at [244, 14] on button "RF // Hello Fresh på A Walk In The Park Close" at bounding box center [233, 11] width 112 height 20
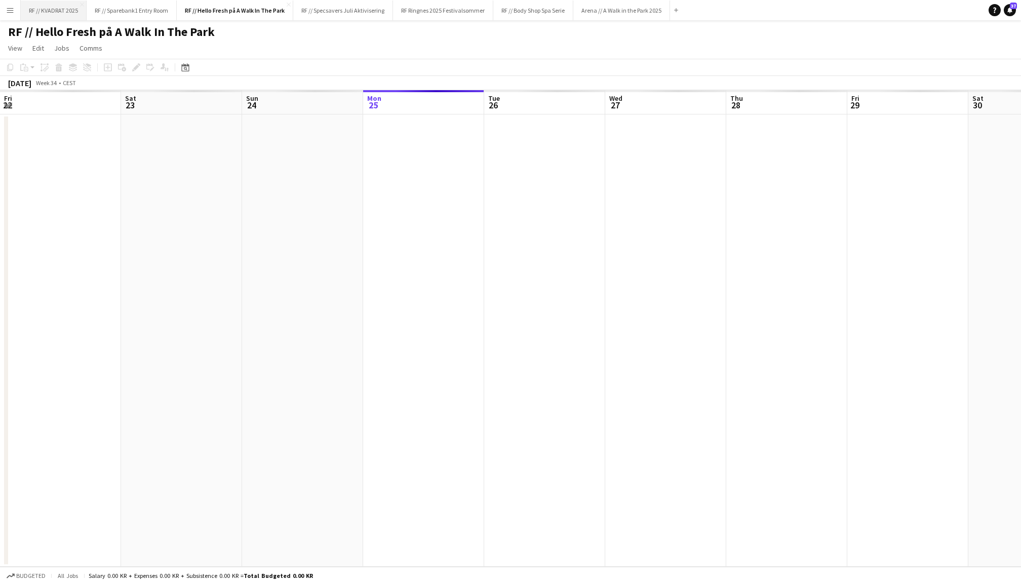
scroll to position [0, 242]
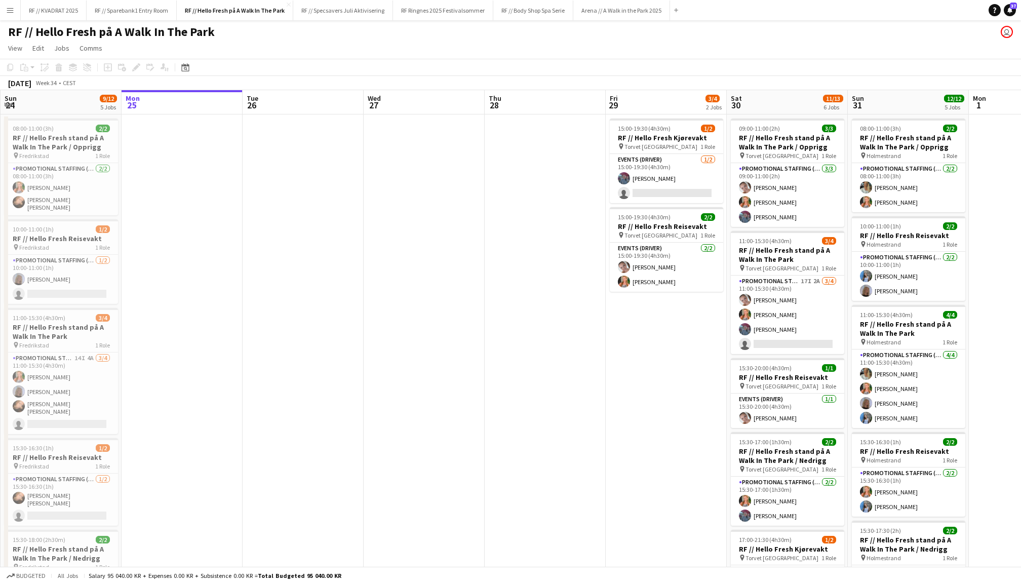
click at [9, 8] on app-icon "Menu" at bounding box center [10, 10] width 8 height 8
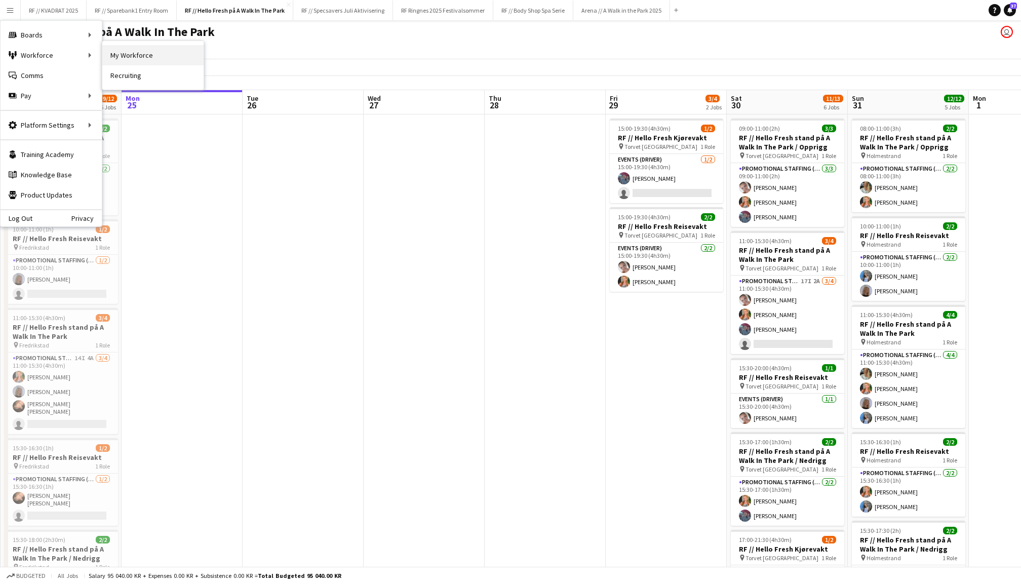
click at [124, 53] on link "My Workforce" at bounding box center [152, 55] width 101 height 20
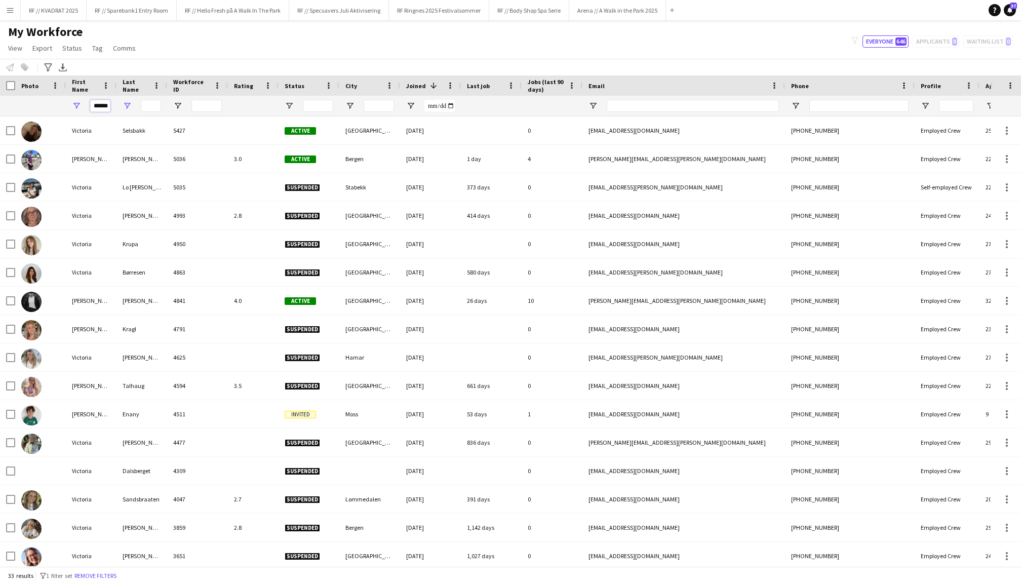
drag, startPoint x: 96, startPoint y: 105, endPoint x: 124, endPoint y: 105, distance: 27.3
click at [124, 105] on div "******" at bounding box center [541, 106] width 1083 height 20
type input "*"
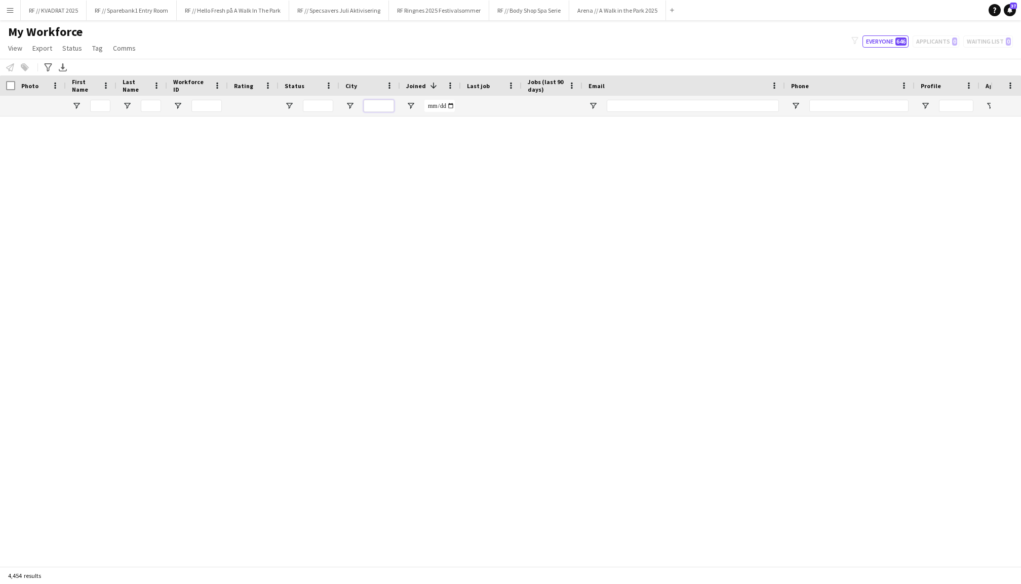
click at [375, 104] on input "City Filter Input" at bounding box center [379, 106] width 30 height 12
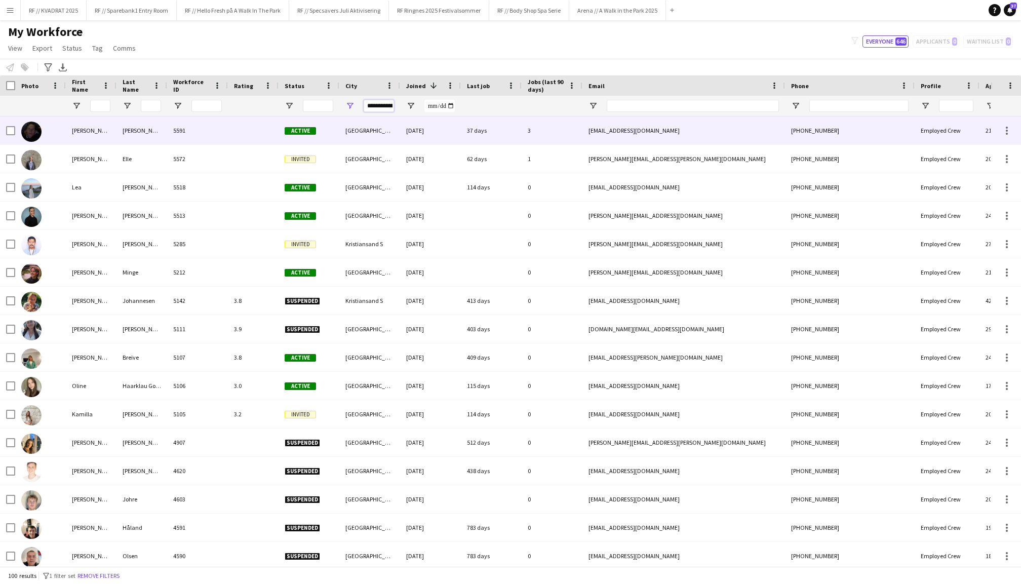
type input "**********"
click at [71, 130] on div "[PERSON_NAME]" at bounding box center [91, 130] width 51 height 28
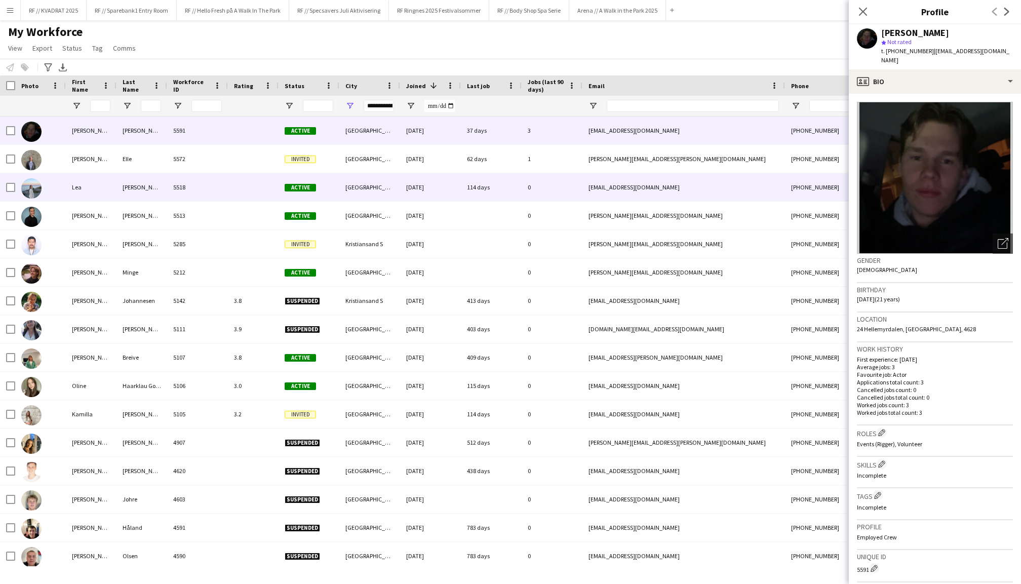
click at [69, 183] on div "Lea" at bounding box center [91, 187] width 51 height 28
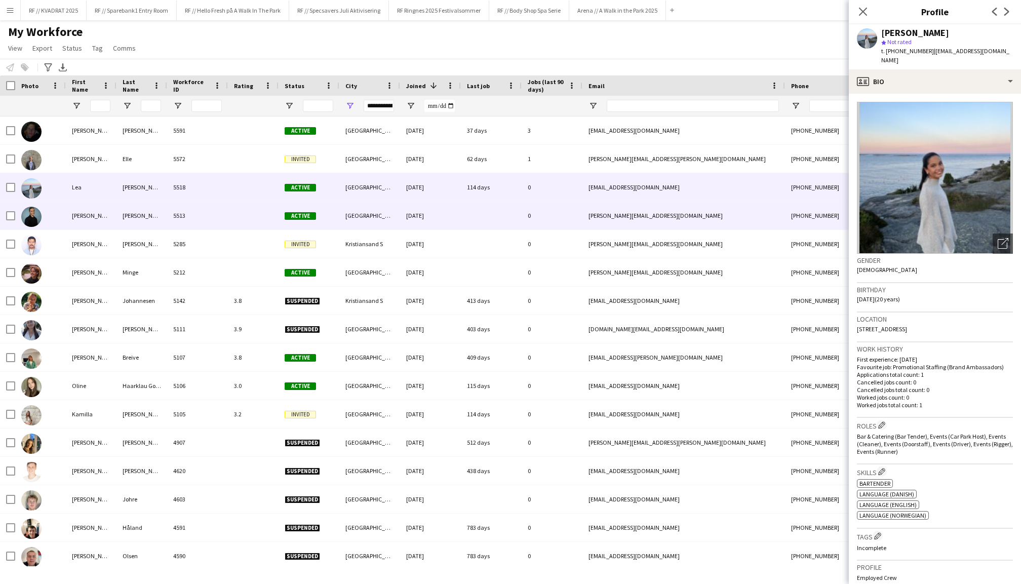
click at [85, 227] on div "[PERSON_NAME]" at bounding box center [91, 216] width 51 height 28
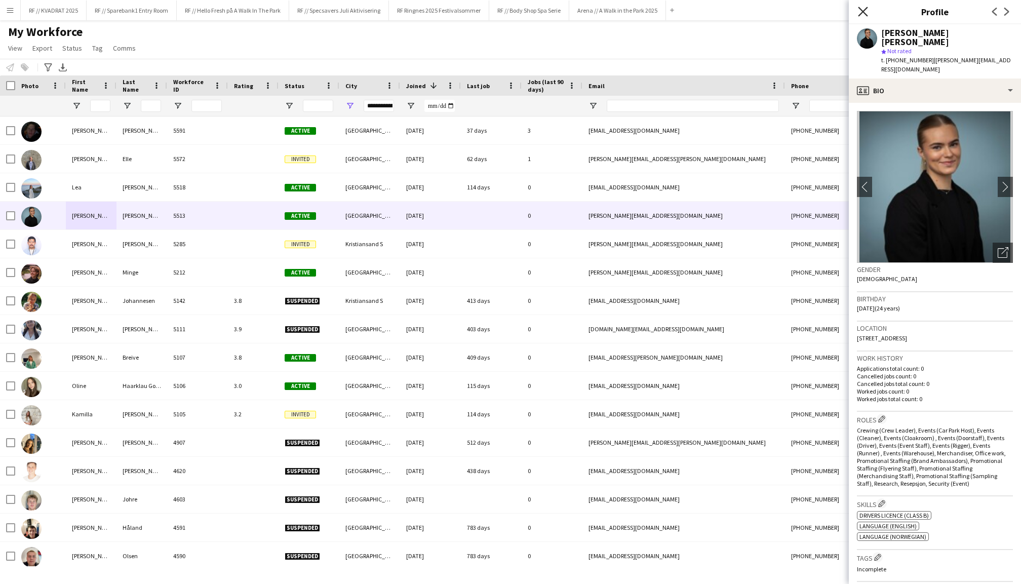
click at [862, 7] on icon "Close pop-in" at bounding box center [863, 12] width 10 height 10
